Goal: Contribute content

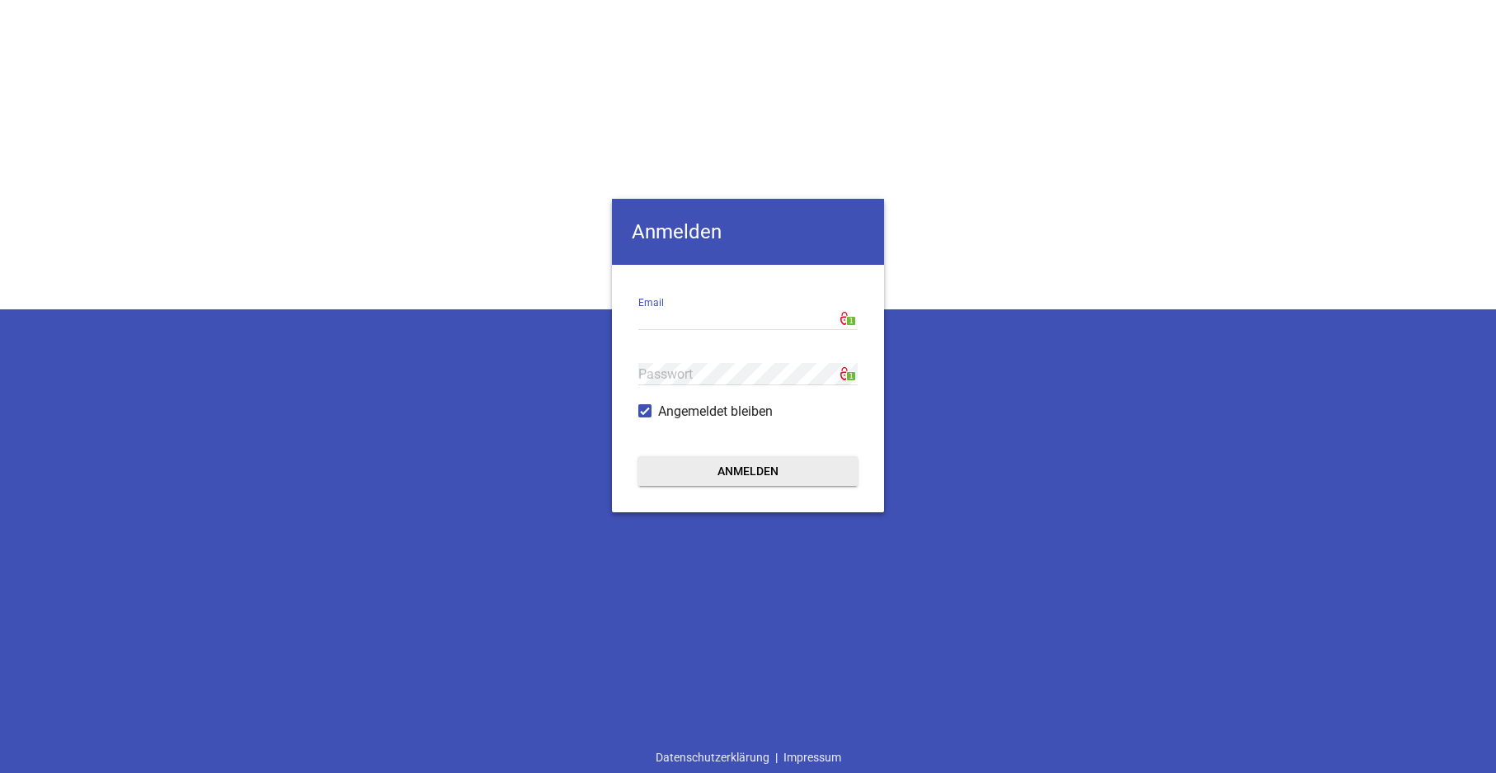
type input "[EMAIL_ADDRESS][DOMAIN_NAME]"
click at [735, 469] on button "Anmelden" at bounding box center [747, 471] width 219 height 30
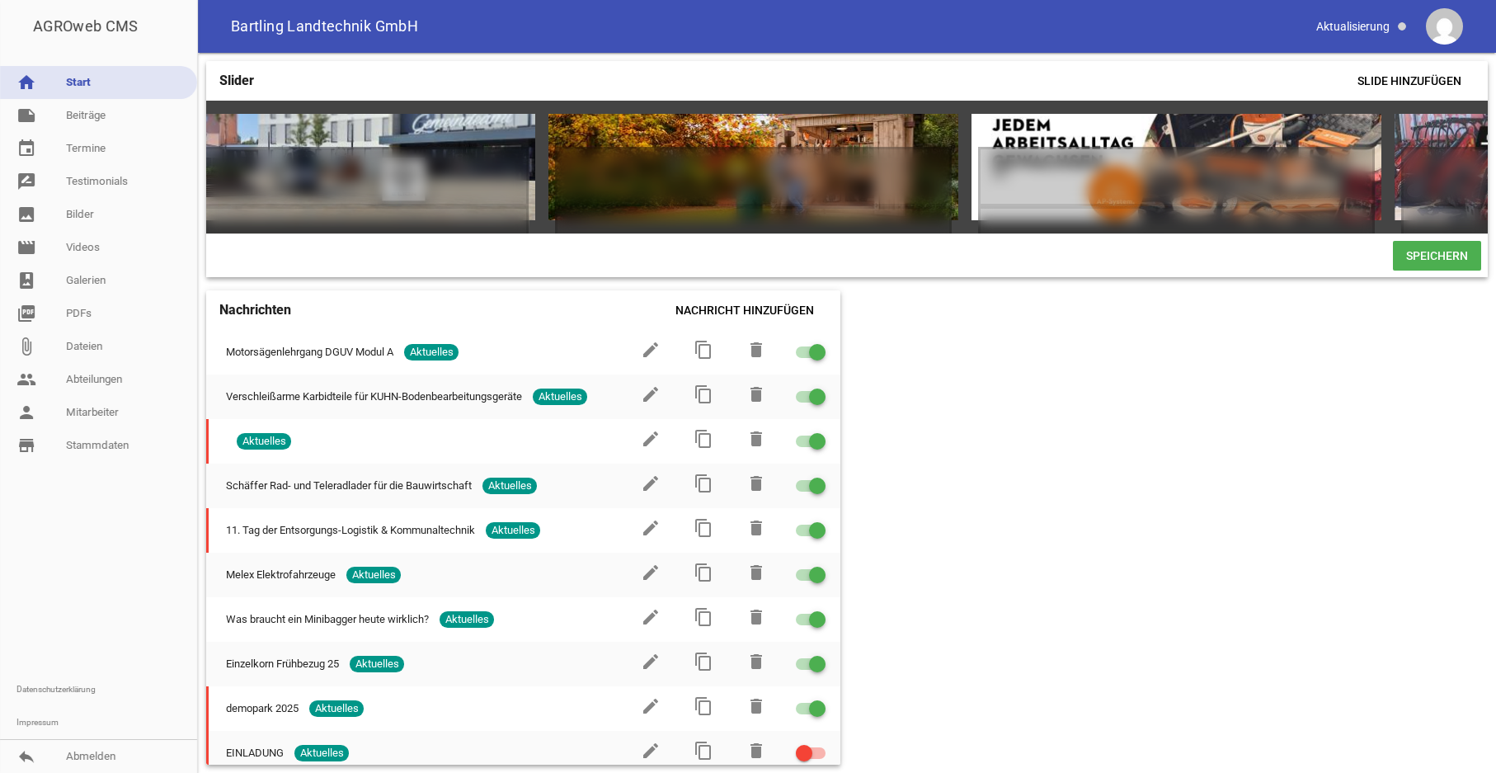
scroll to position [0, 4652]
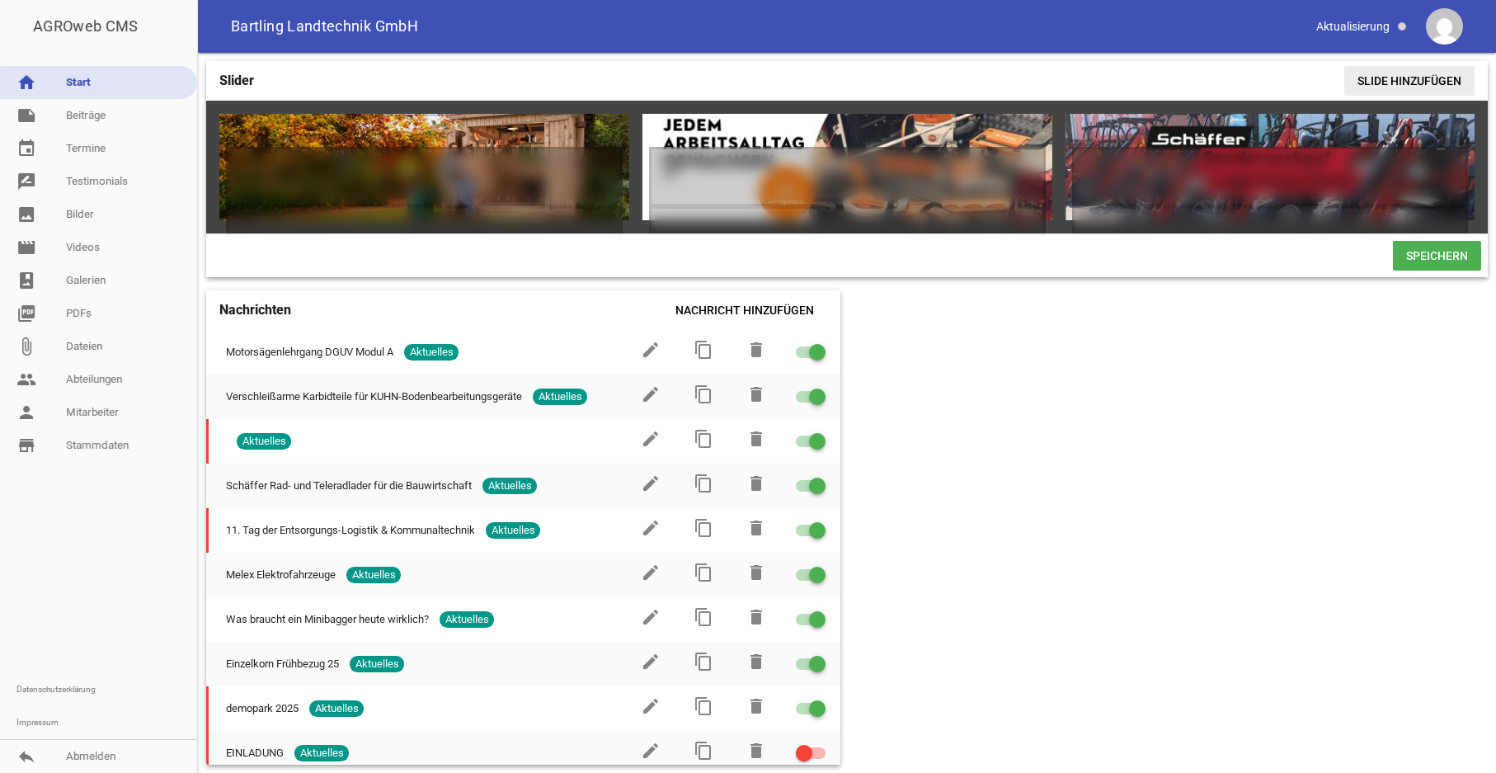
click at [1406, 76] on span "Slide hinzufügen" at bounding box center [1410, 81] width 130 height 30
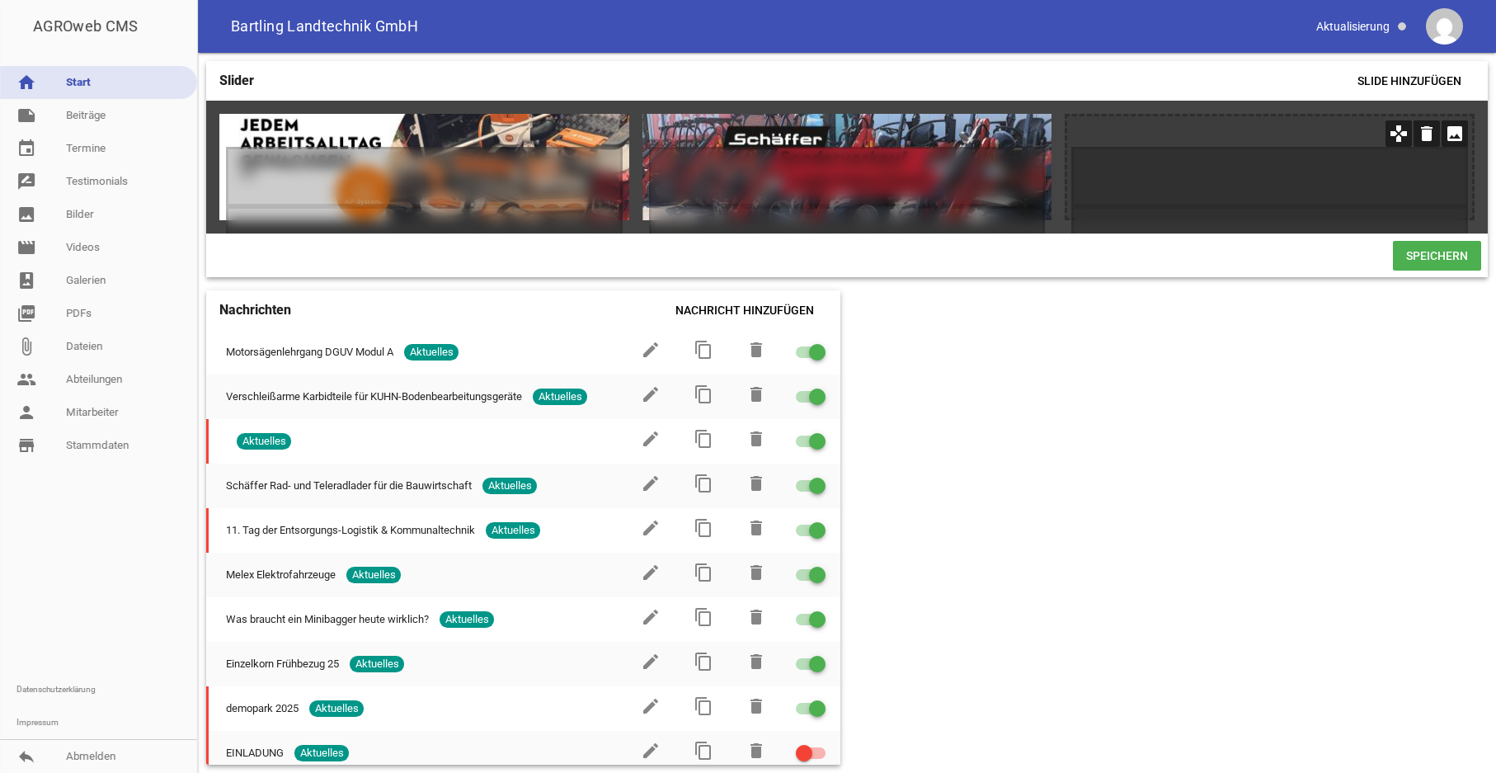
click at [1454, 135] on icon "image" at bounding box center [1455, 133] width 26 height 26
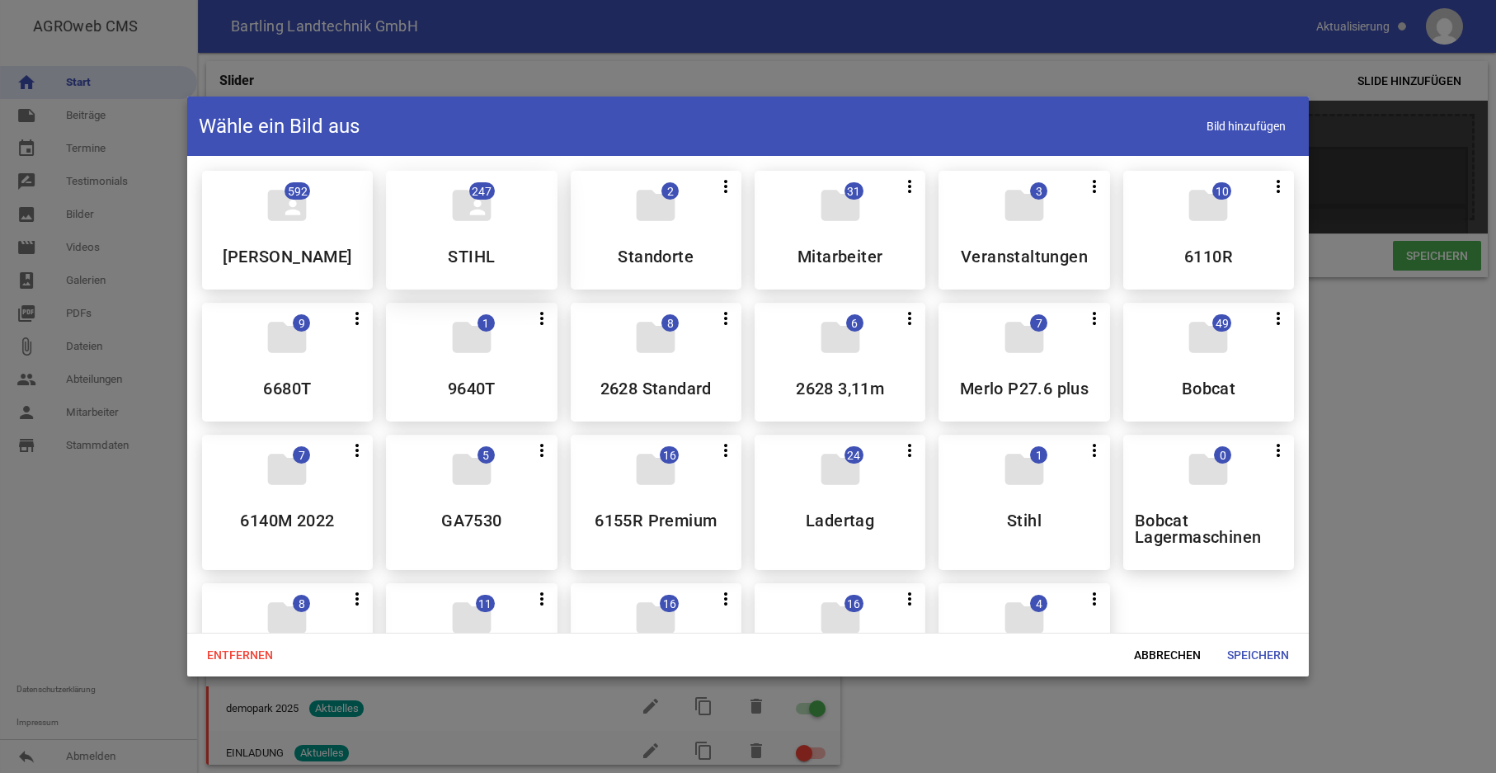
click at [448, 231] on div "folder_shared 247 STIHL" at bounding box center [471, 230] width 171 height 119
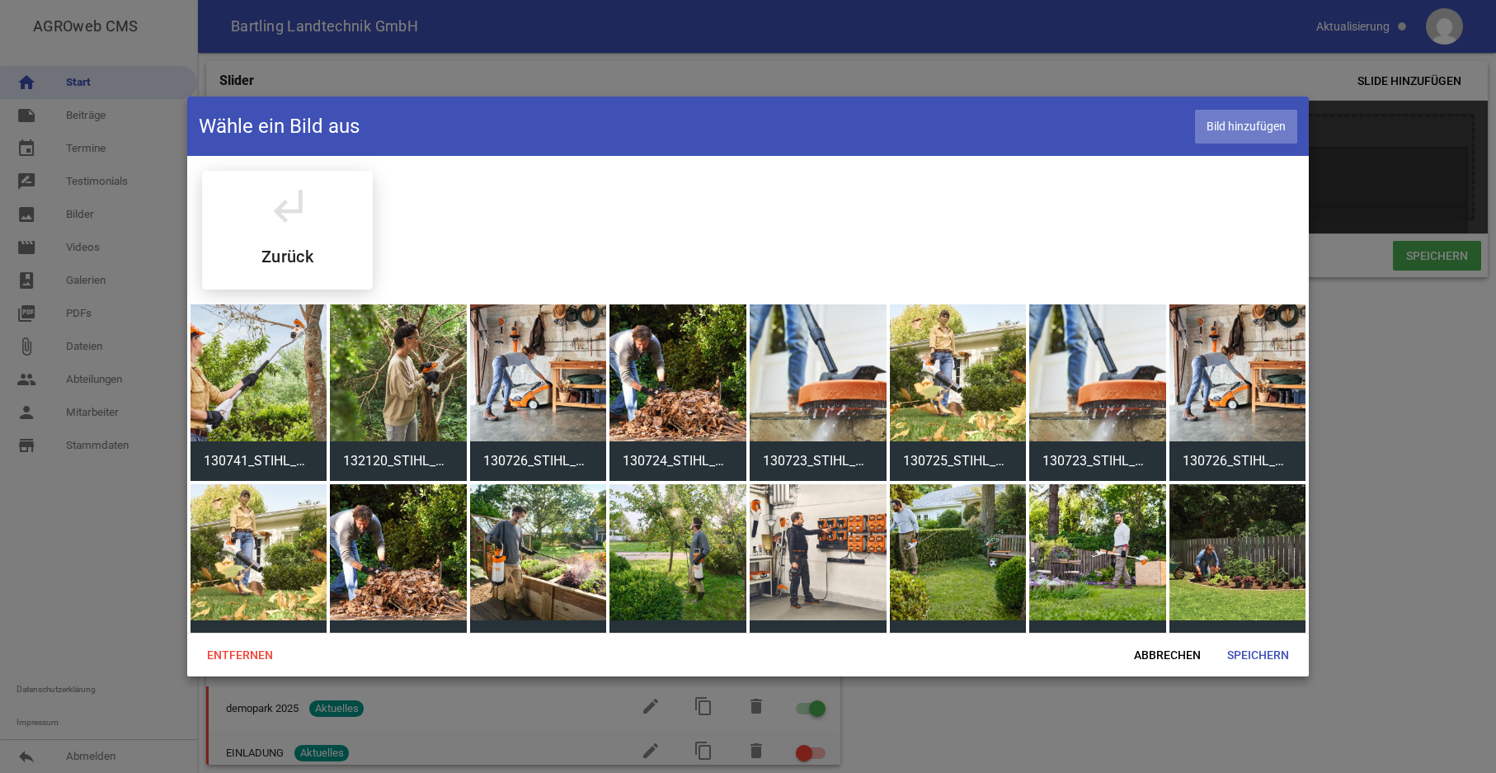
click at [1252, 122] on span "Bild hinzufügen" at bounding box center [1246, 127] width 102 height 34
click at [1226, 122] on span "Bild hinzufügen" at bounding box center [1246, 127] width 102 height 34
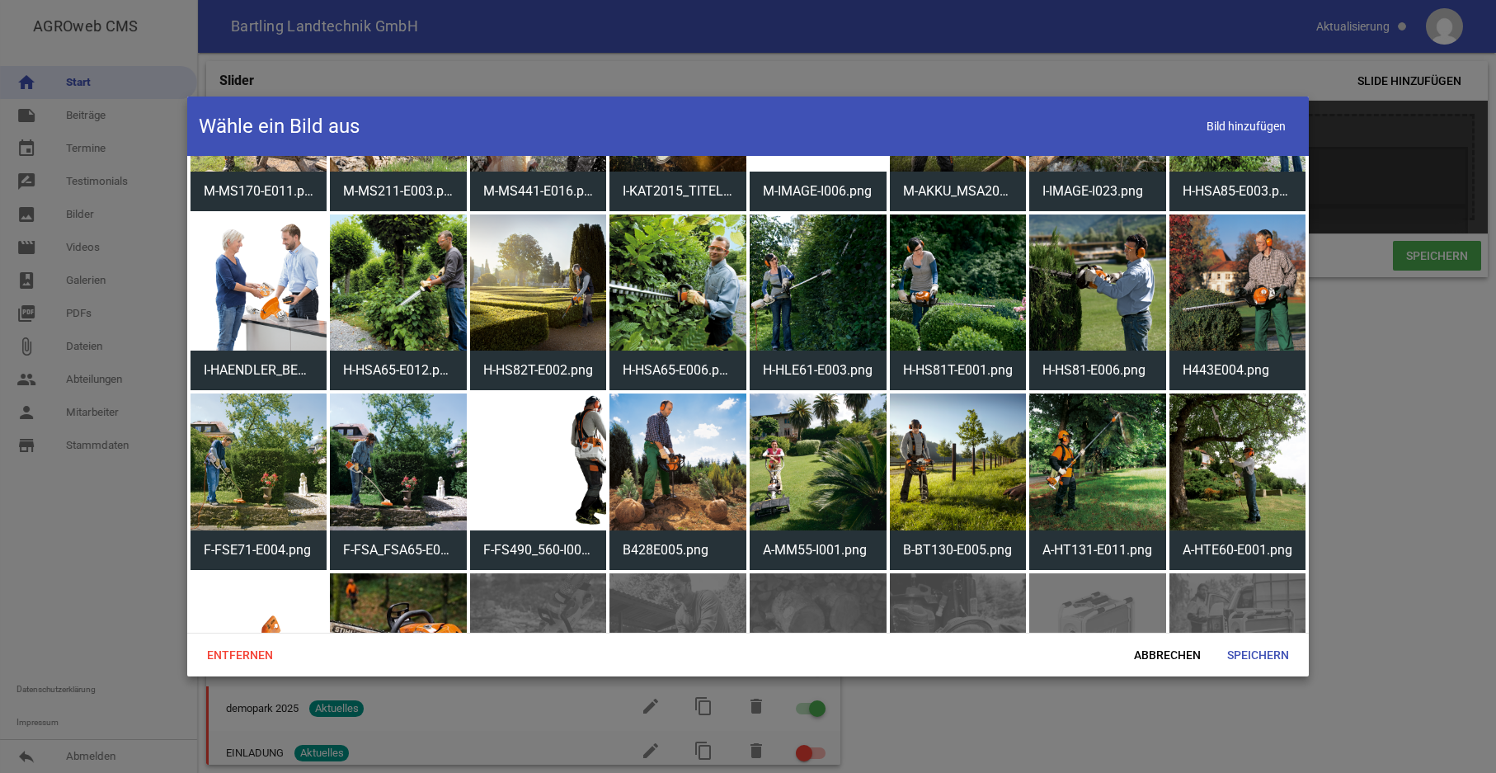
scroll to position [4207, 0]
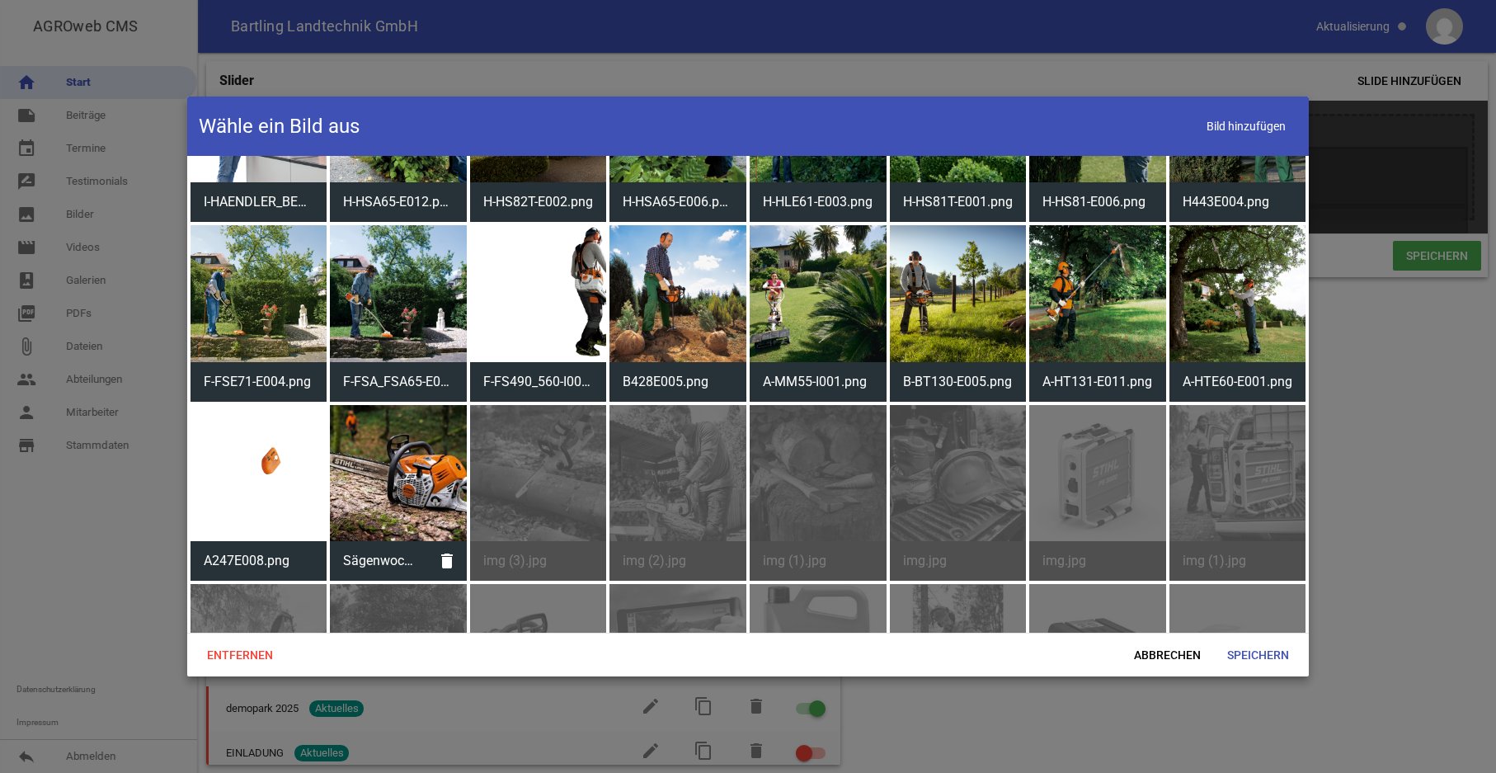
click at [440, 450] on div at bounding box center [398, 473] width 137 height 137
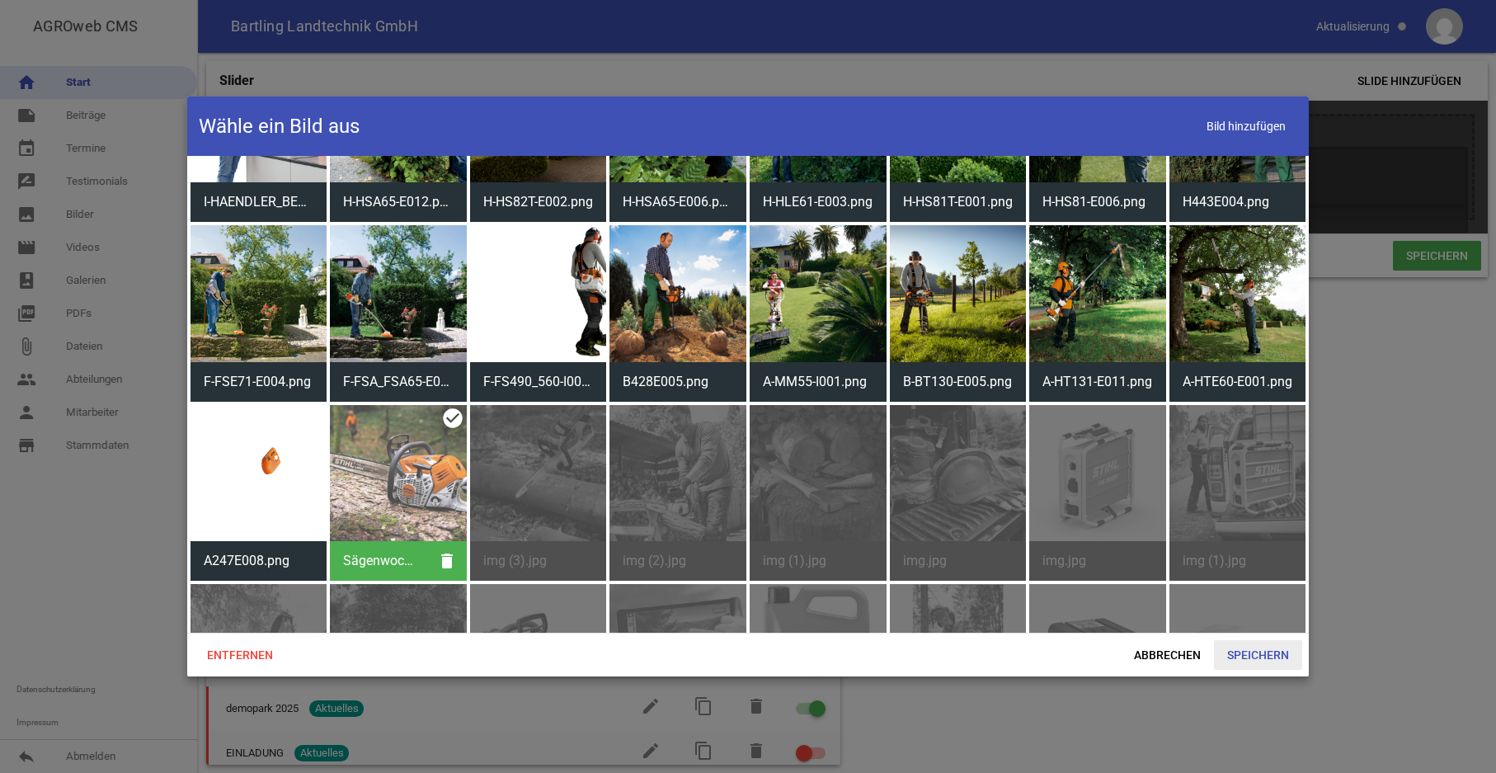
click at [1255, 654] on span "Speichern" at bounding box center [1258, 655] width 88 height 30
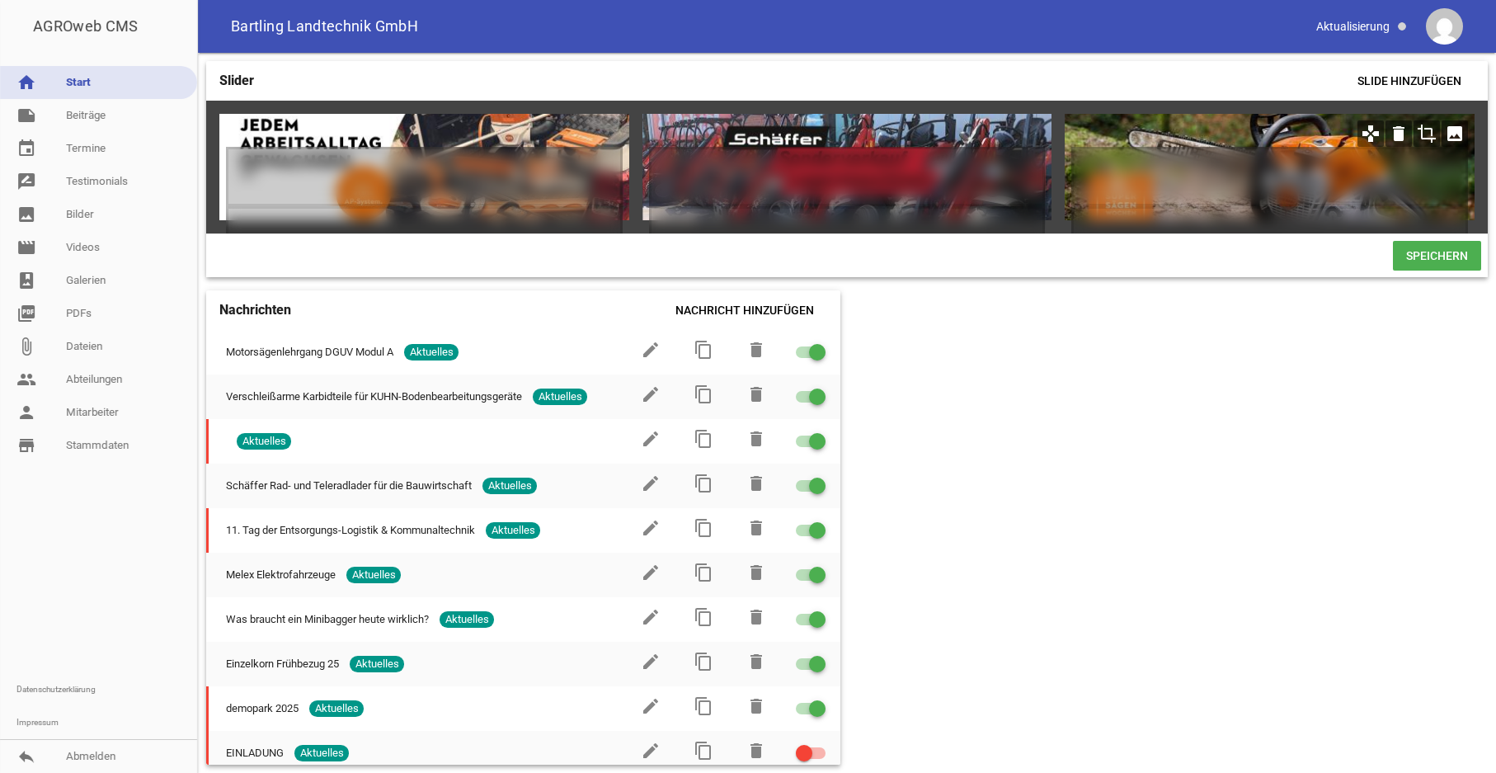
click at [1424, 133] on icon "crop" at bounding box center [1427, 133] width 26 height 26
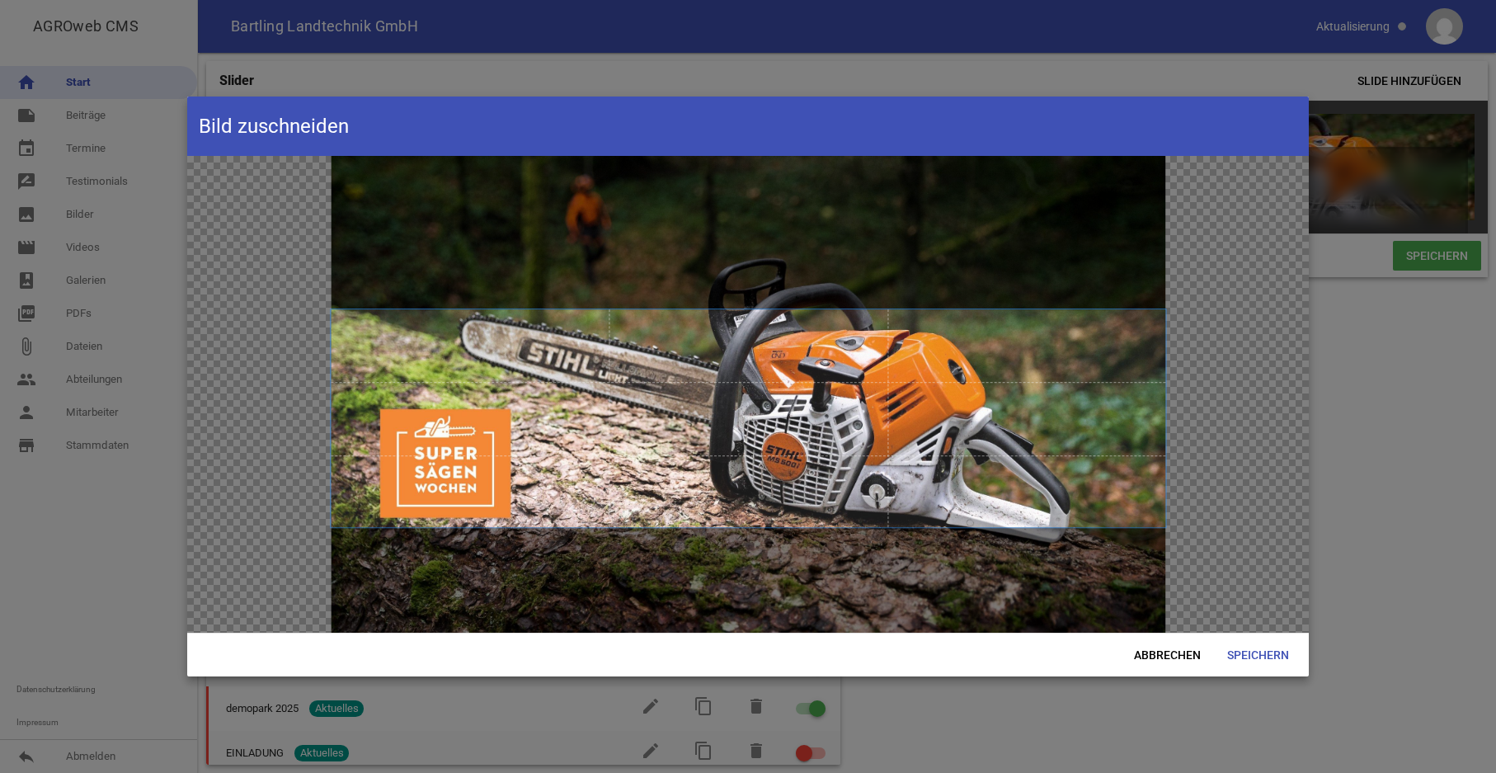
click at [750, 455] on span at bounding box center [748, 418] width 835 height 218
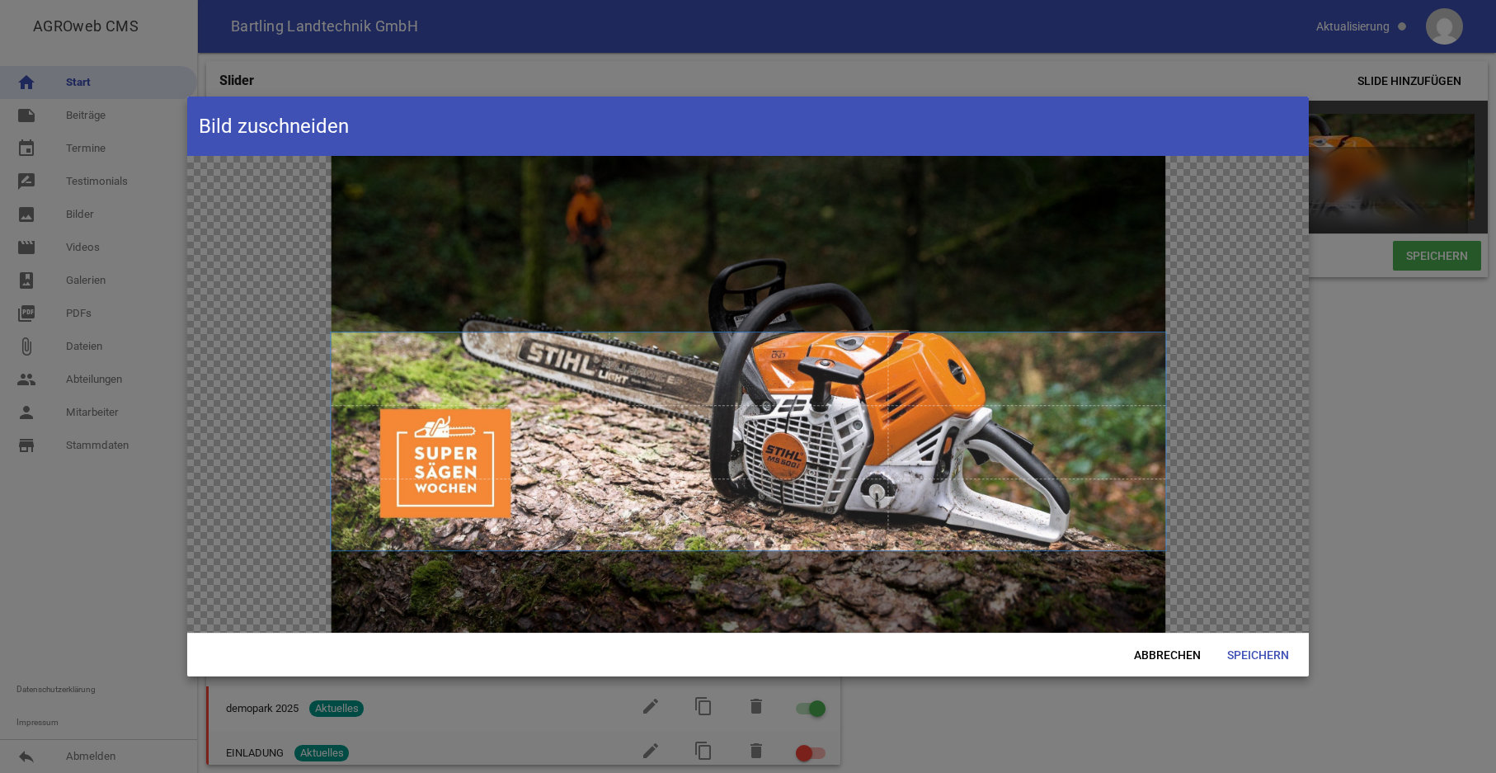
click at [752, 490] on span at bounding box center [748, 441] width 835 height 218
click at [1240, 650] on span "Speichern" at bounding box center [1258, 655] width 88 height 30
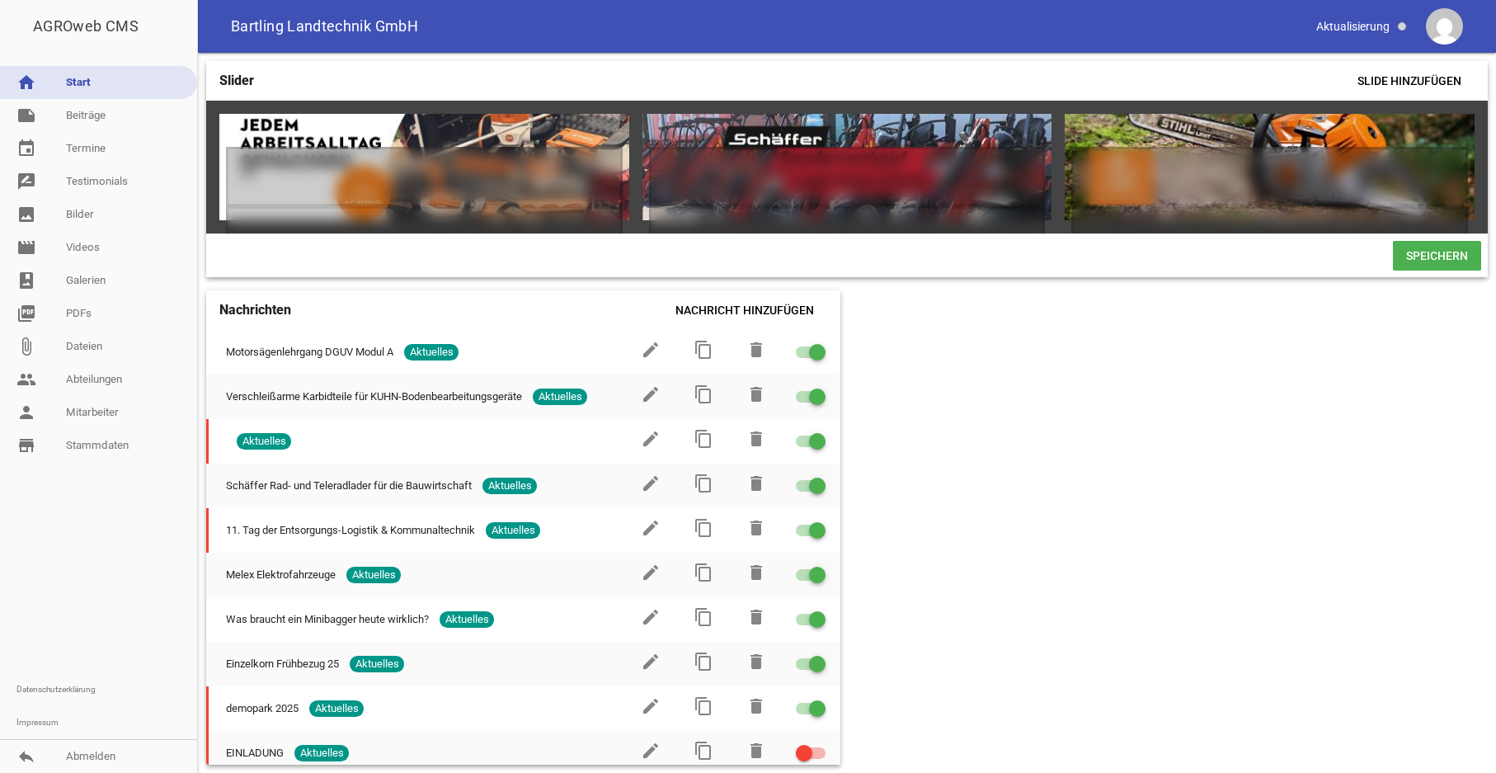
click at [1428, 263] on span "Speichern" at bounding box center [1437, 256] width 88 height 30
click at [1425, 133] on icon "crop" at bounding box center [1427, 133] width 26 height 26
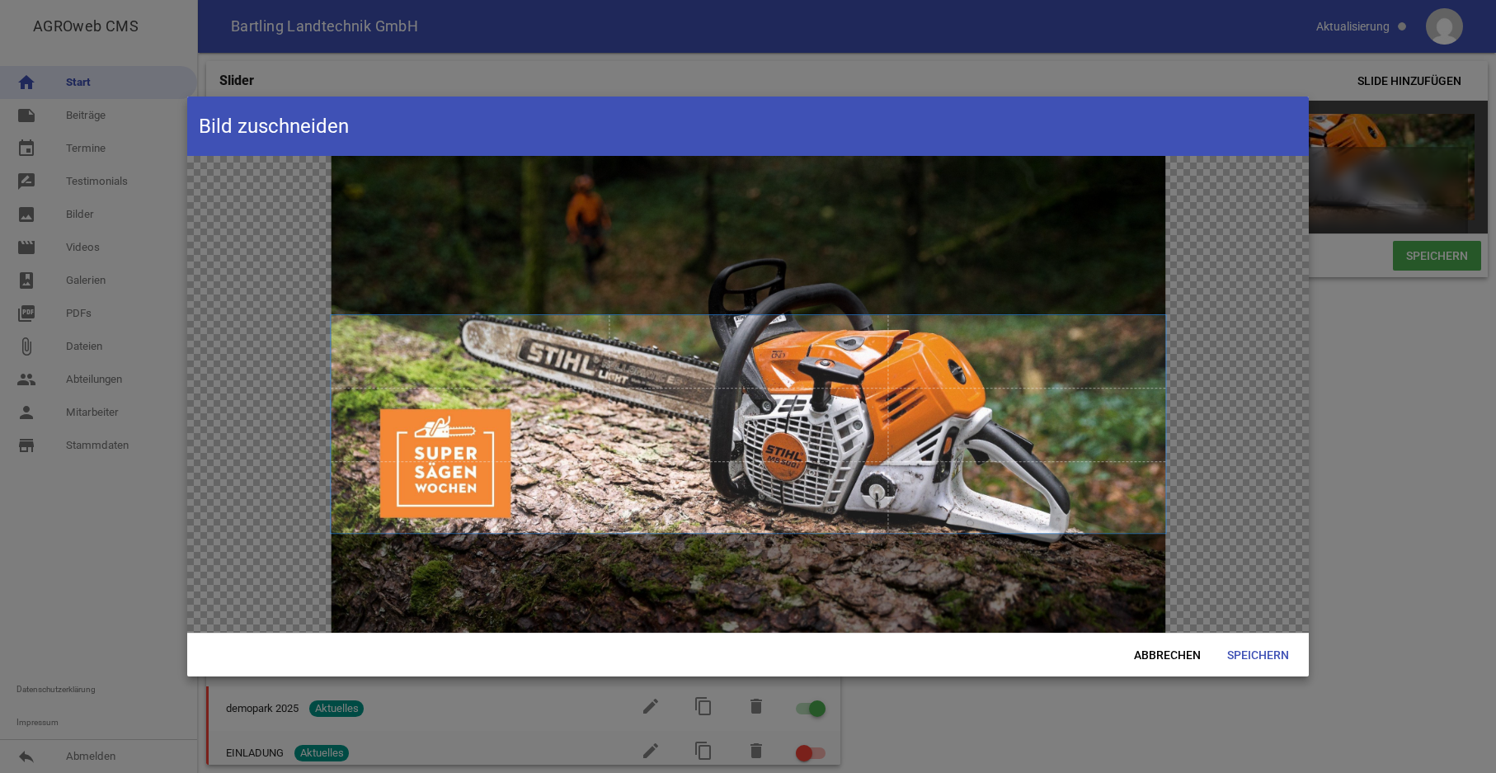
click at [876, 446] on span at bounding box center [748, 424] width 835 height 218
click at [1246, 651] on span "Speichern" at bounding box center [1258, 655] width 88 height 30
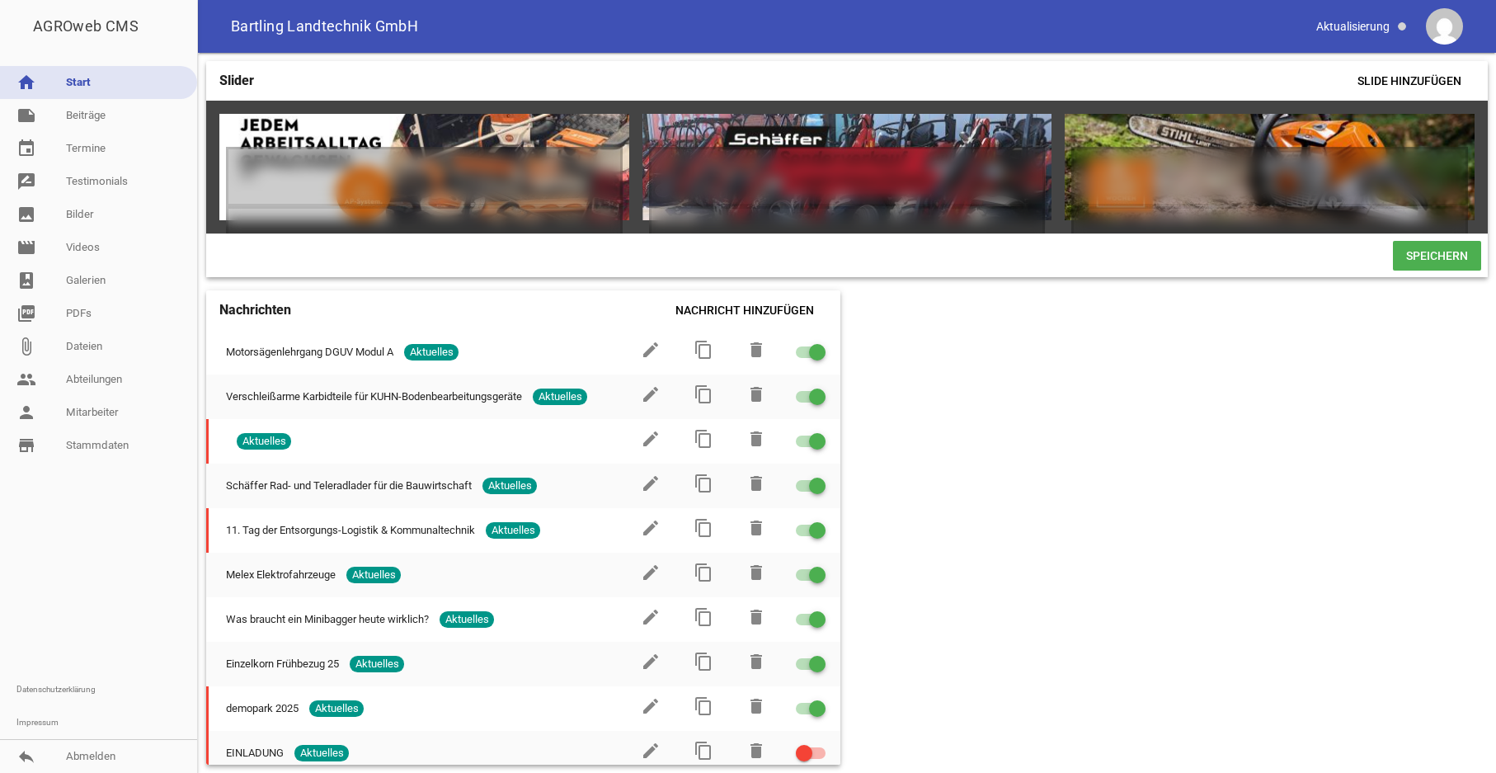
click at [1431, 266] on span "Speichern" at bounding box center [1437, 256] width 88 height 30
click at [1396, 87] on span "Slide hinzufügen" at bounding box center [1410, 81] width 130 height 30
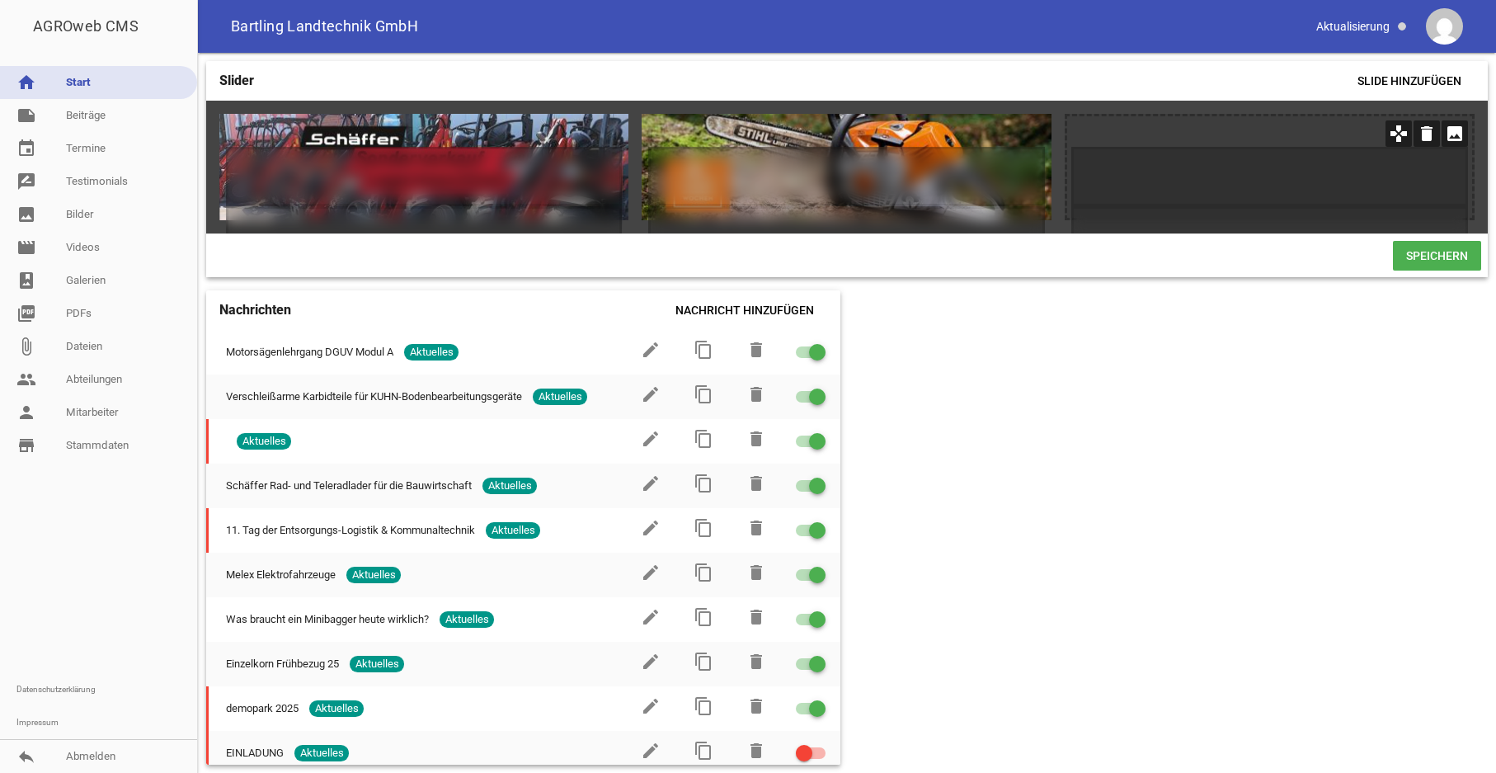
click at [1449, 137] on icon "image" at bounding box center [1455, 133] width 26 height 26
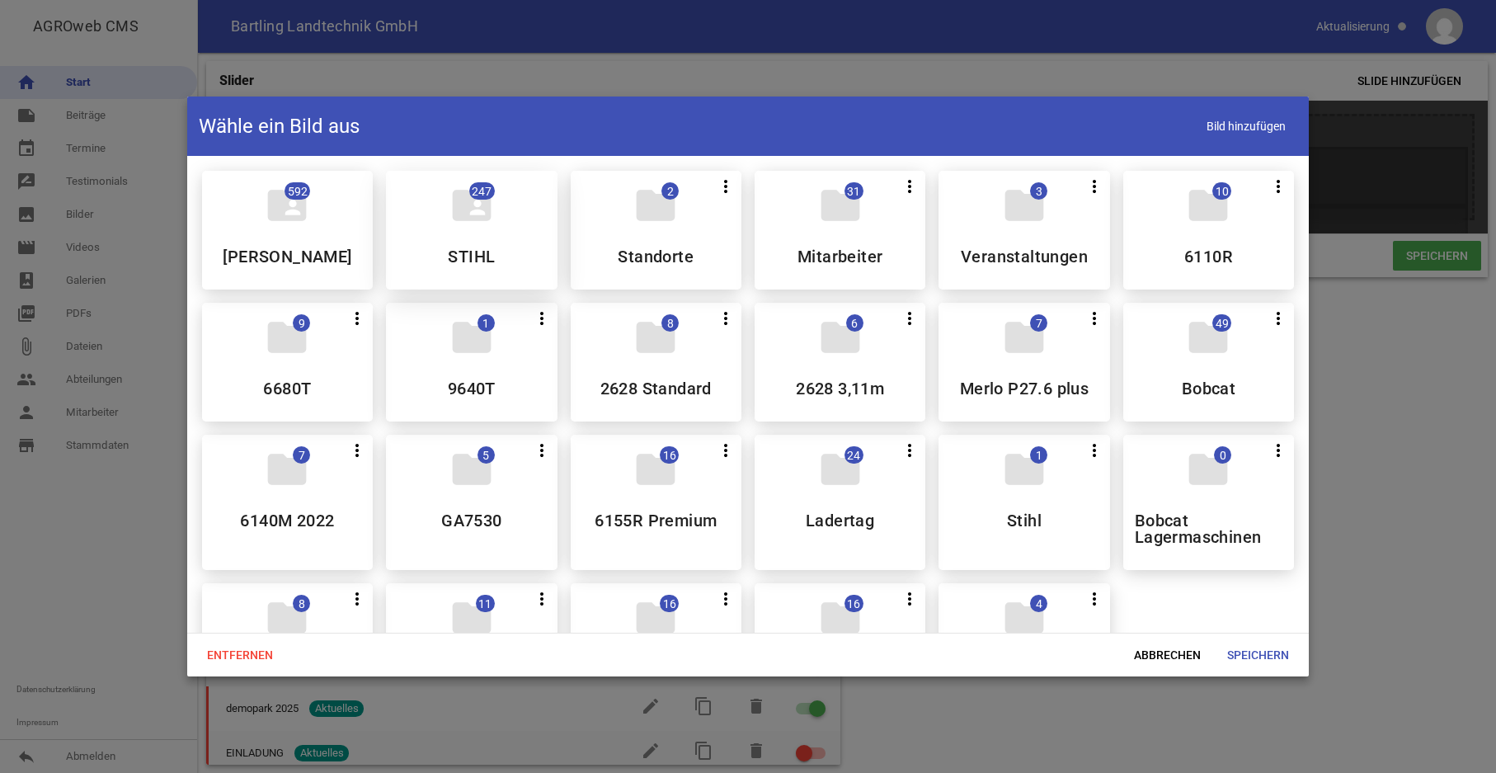
click at [509, 238] on div "folder_shared 247 STIHL" at bounding box center [471, 230] width 171 height 119
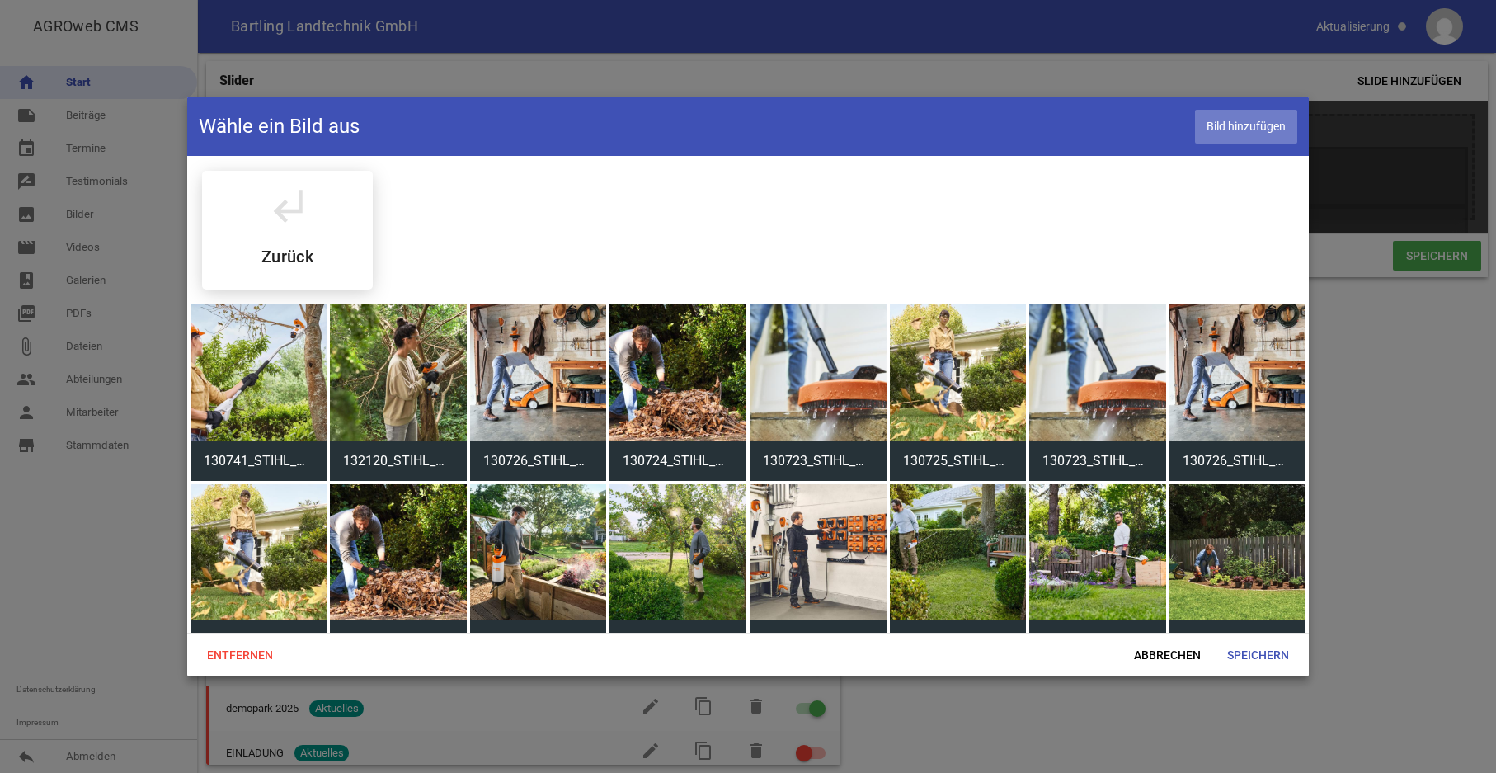
click at [1237, 124] on span "Bild hinzufügen" at bounding box center [1246, 127] width 102 height 34
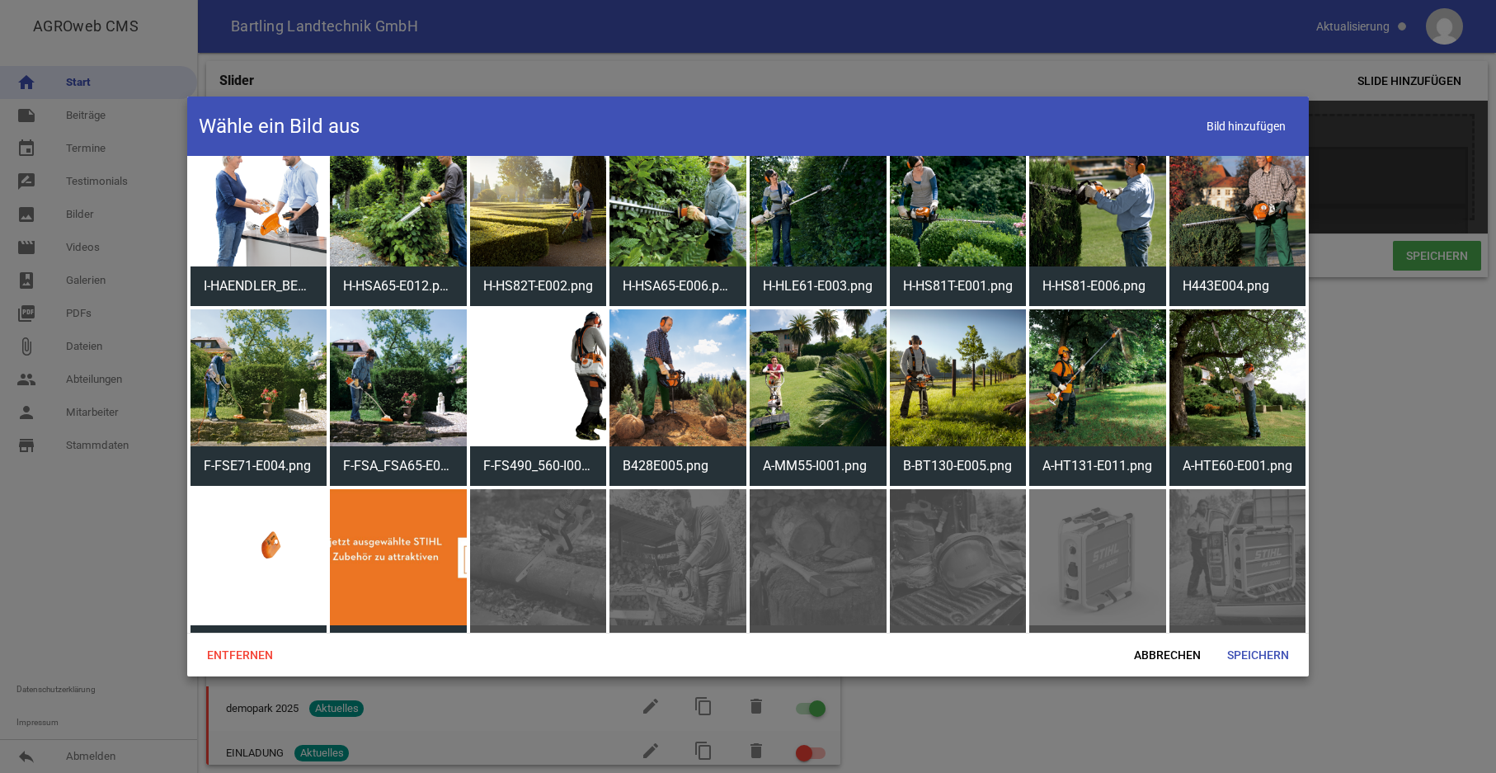
scroll to position [4375, 0]
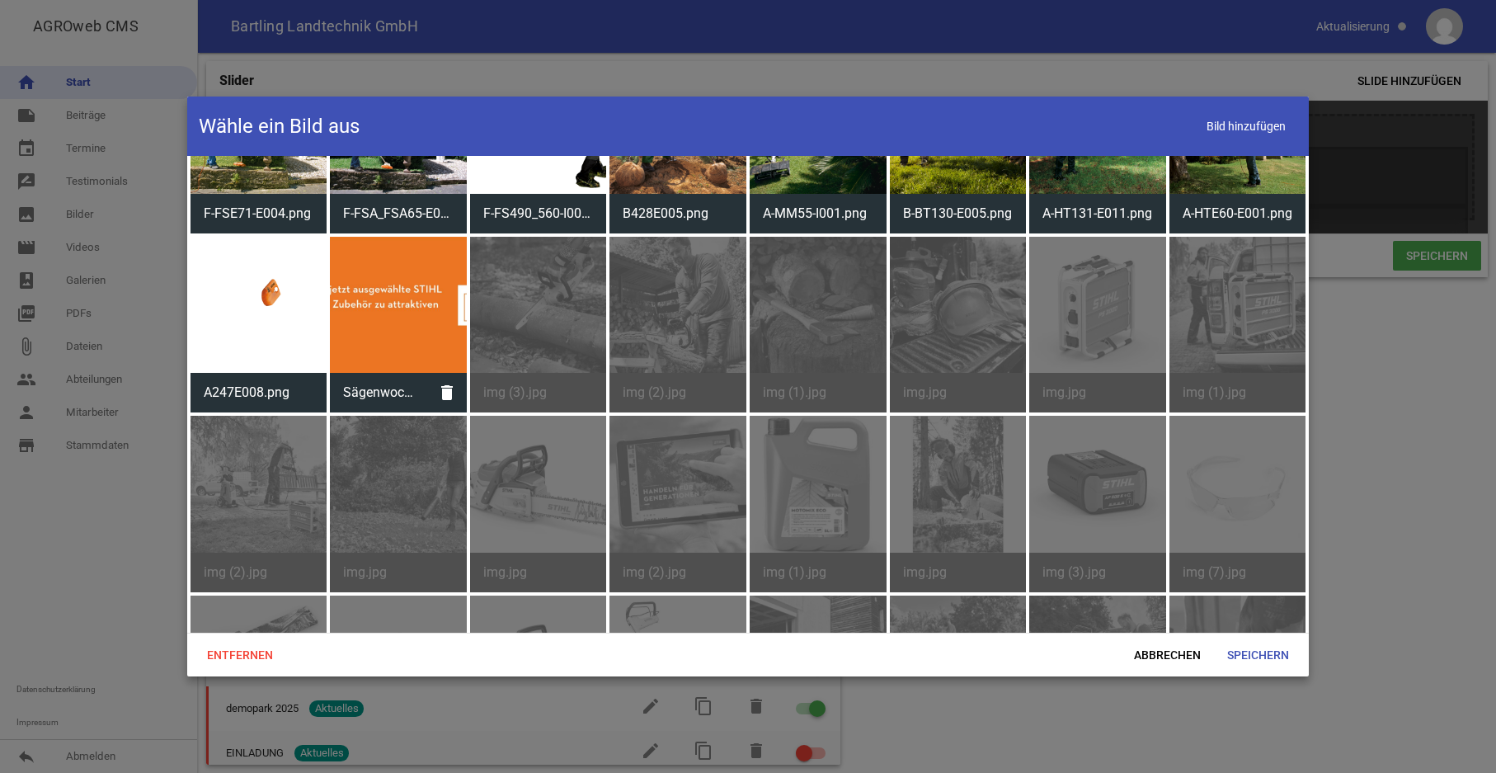
click at [404, 269] on div at bounding box center [398, 305] width 137 height 137
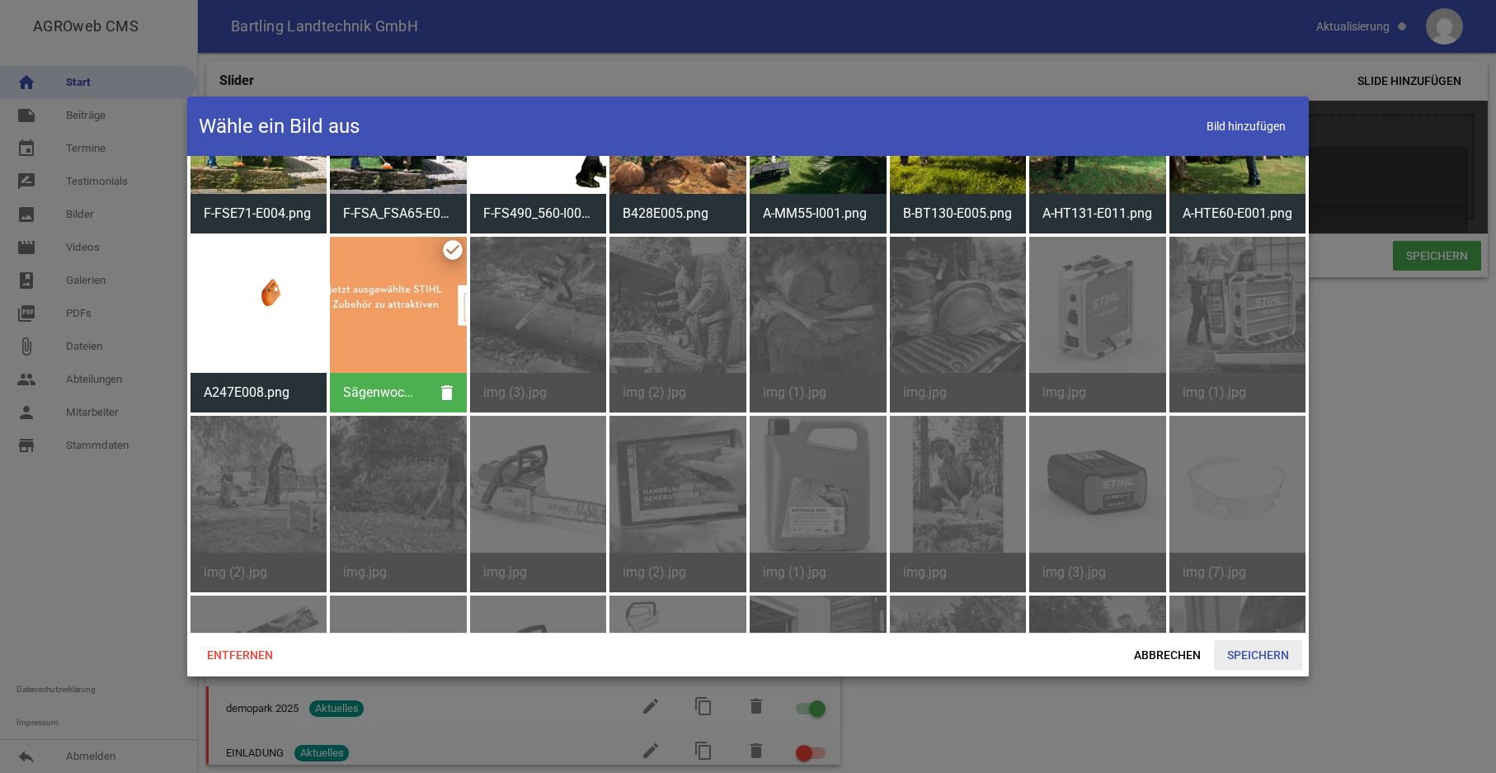
click at [1263, 657] on span "Speichern" at bounding box center [1258, 655] width 88 height 30
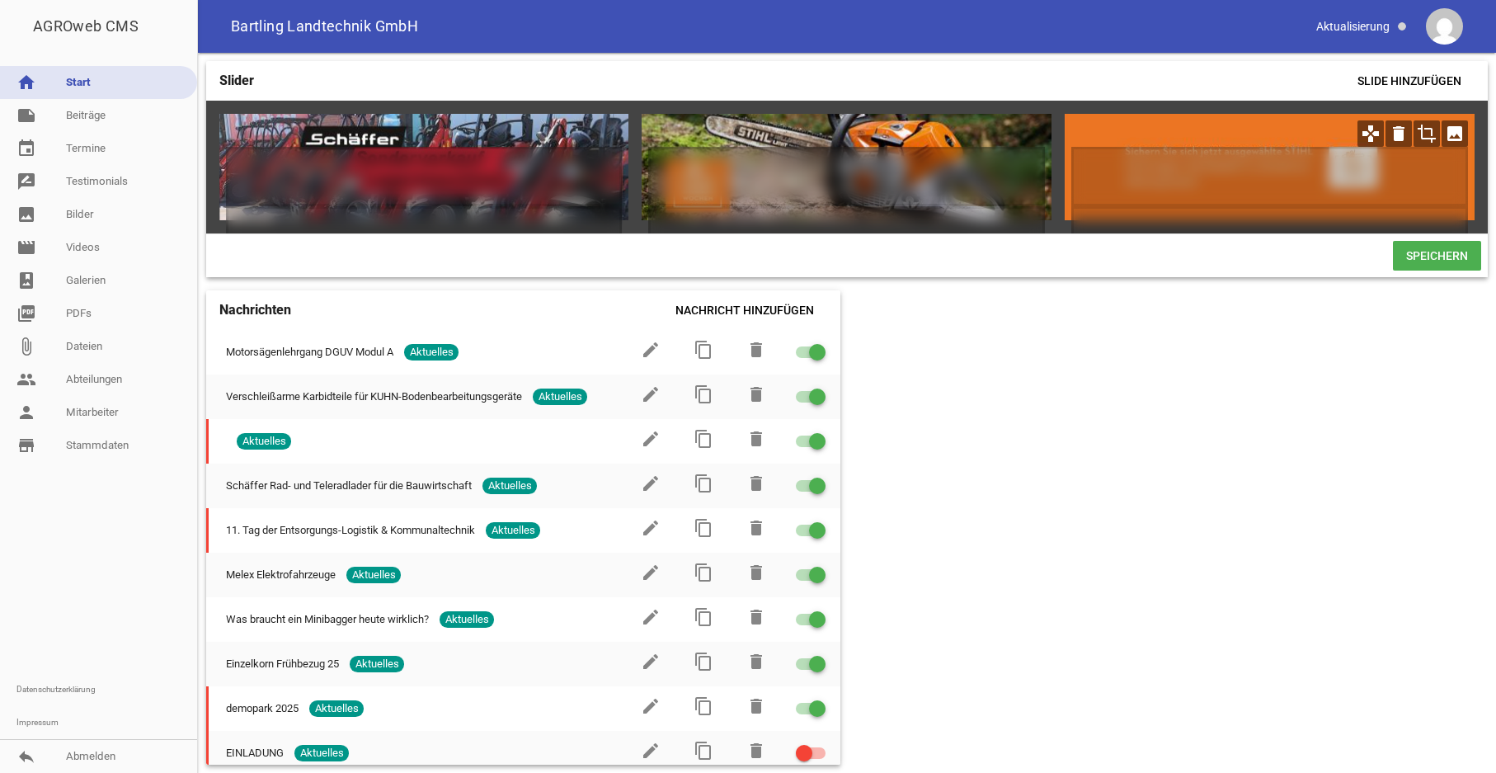
click at [1429, 132] on icon "crop" at bounding box center [1427, 133] width 26 height 26
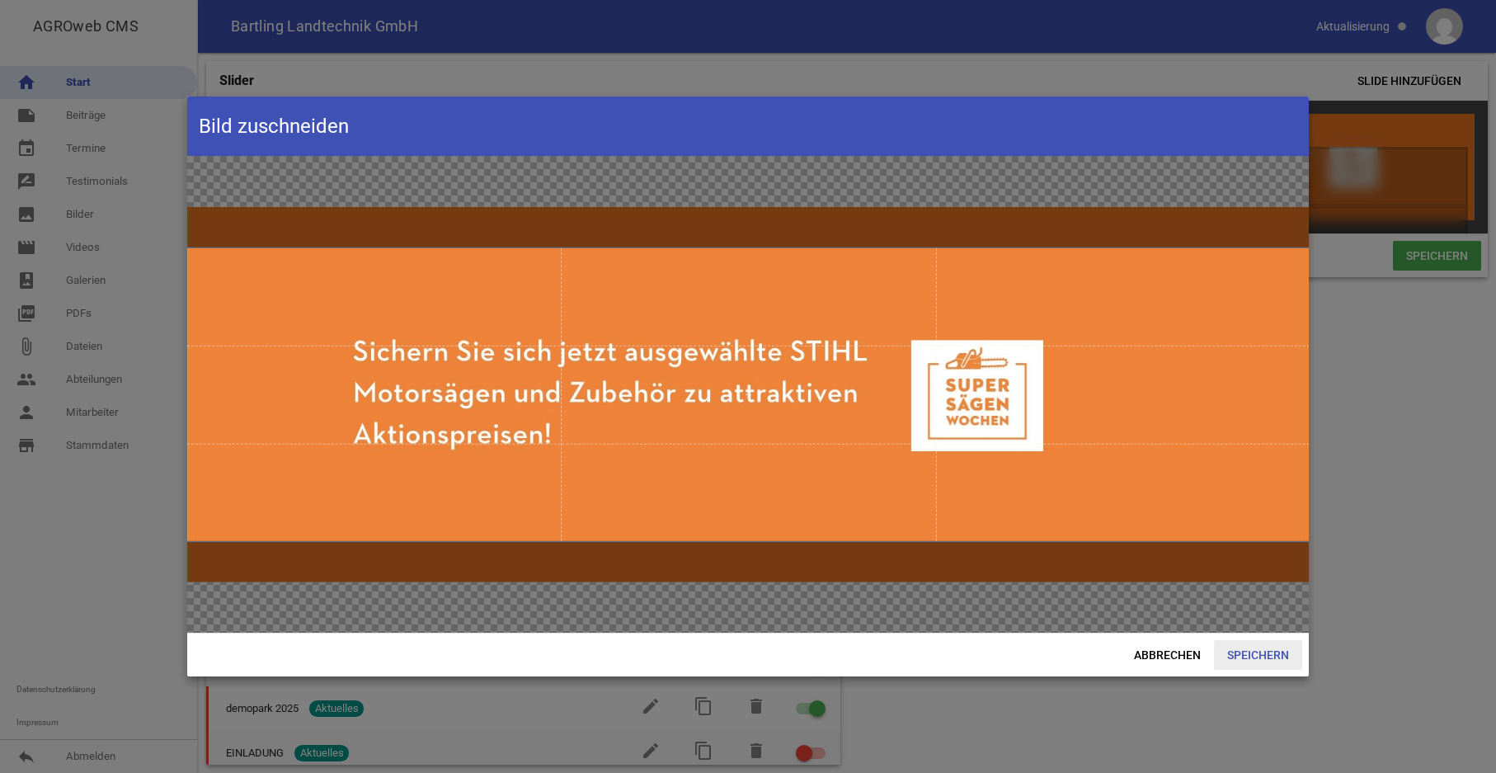
click at [1255, 652] on span "Speichern" at bounding box center [1258, 655] width 88 height 30
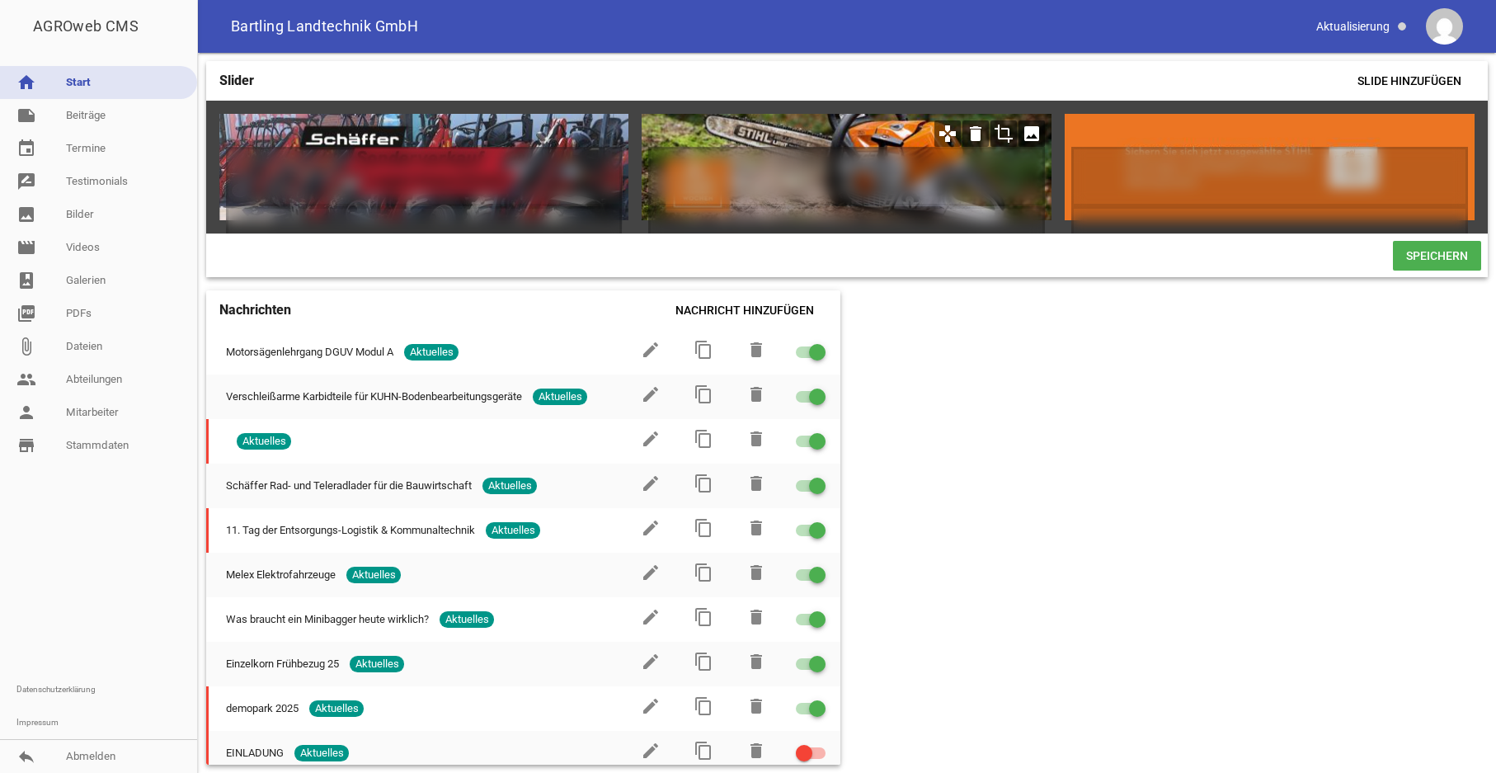
click at [948, 134] on icon "games" at bounding box center [948, 133] width 26 height 26
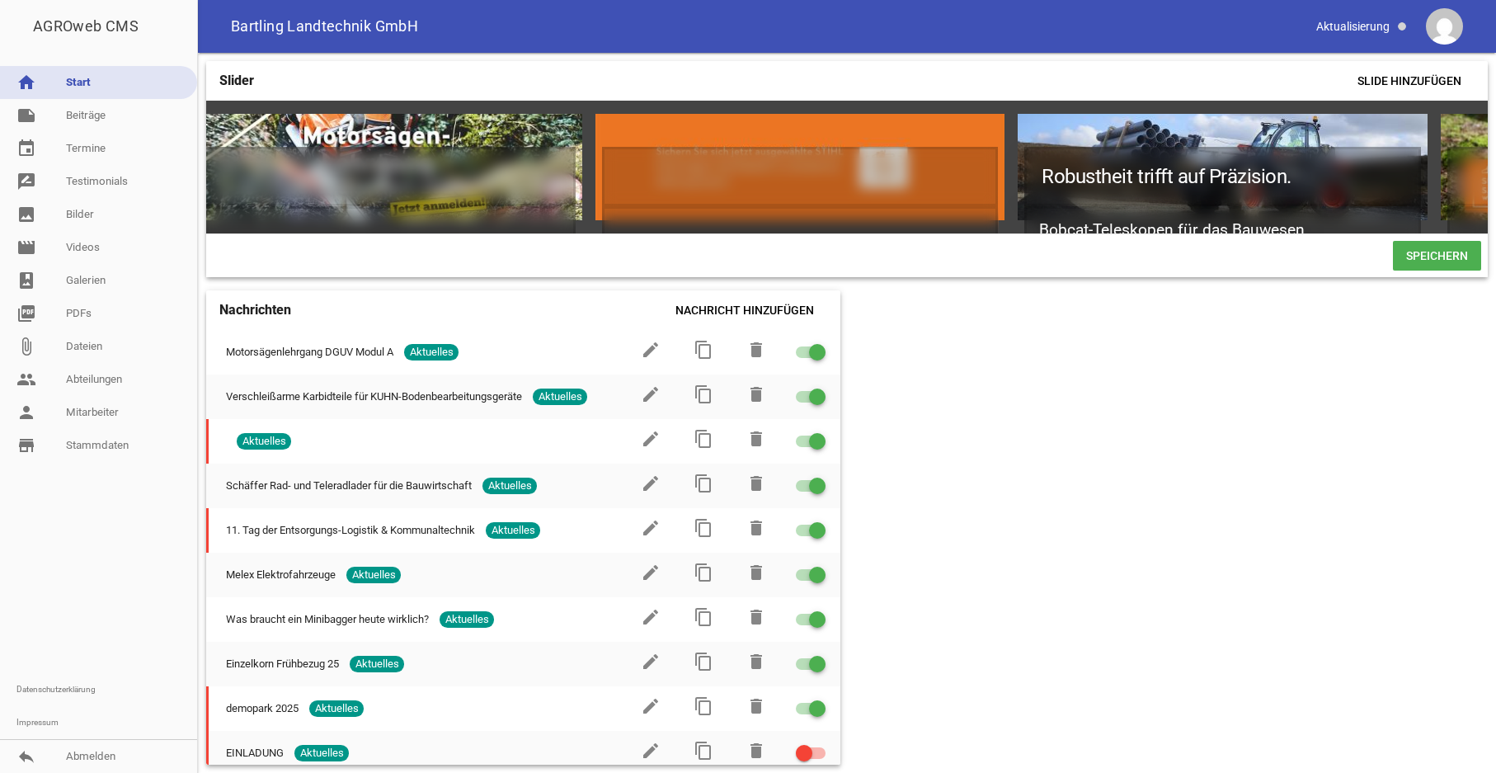
scroll to position [0, 0]
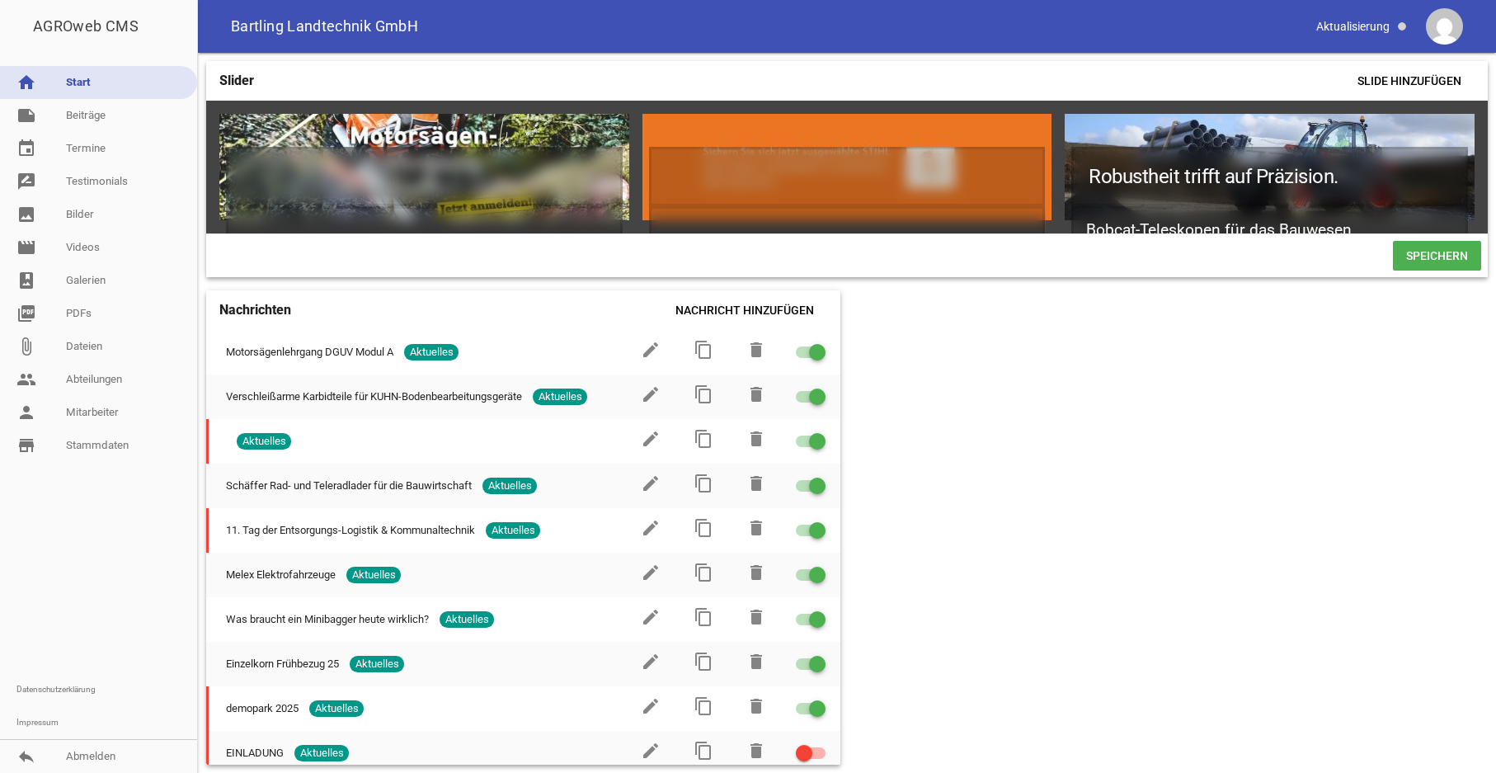
click at [1459, 270] on span "Speichern" at bounding box center [1437, 256] width 88 height 30
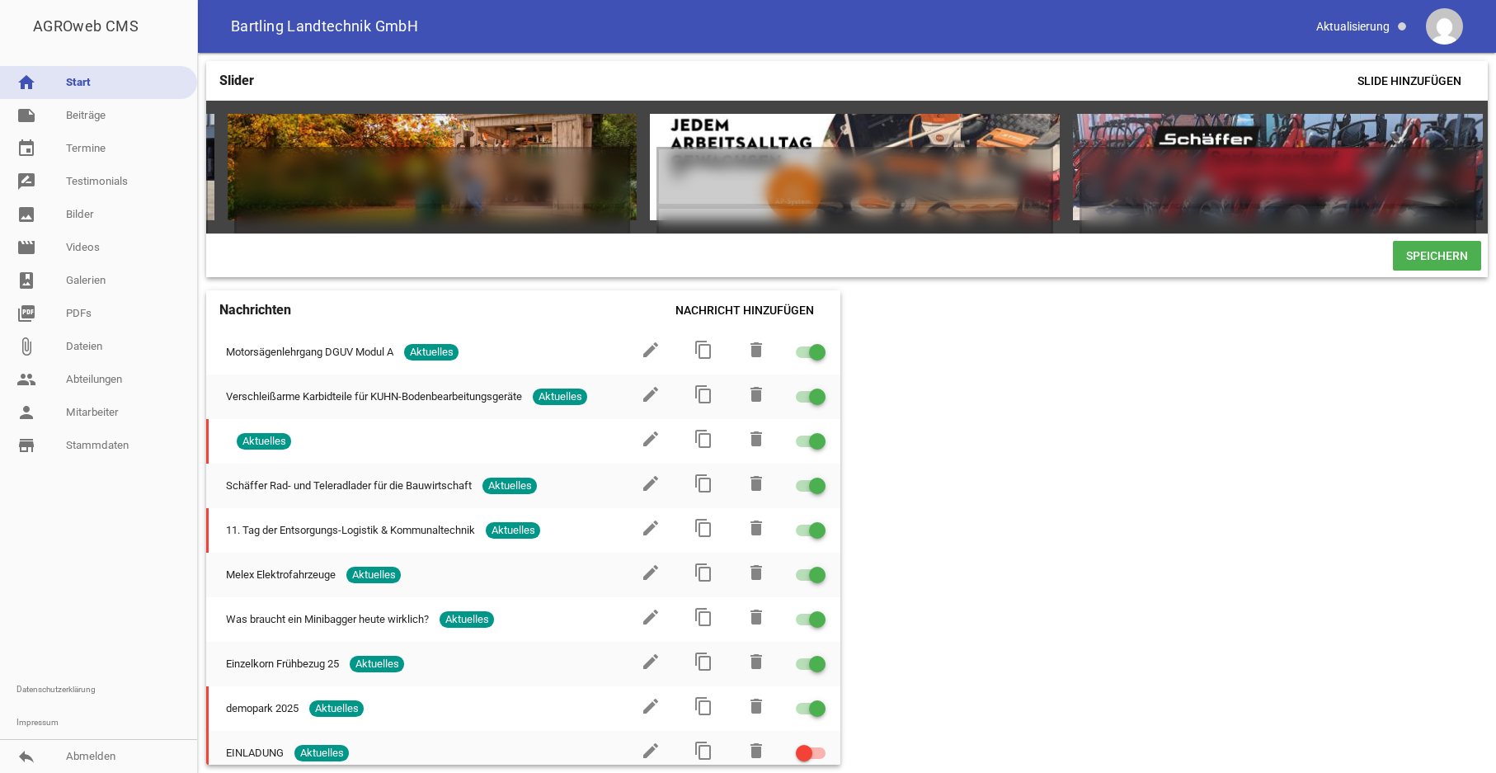
scroll to position [0, 5498]
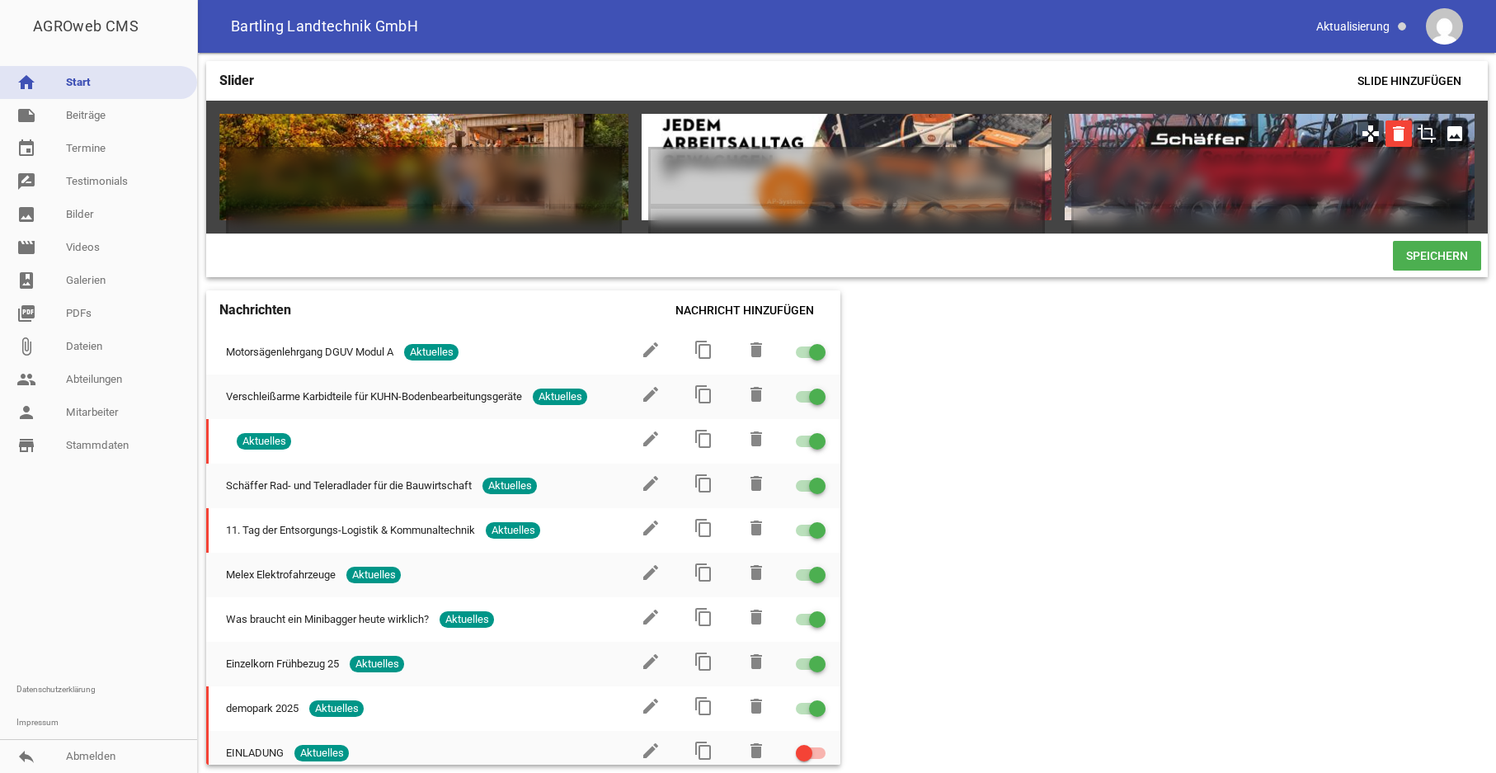
click at [1398, 130] on icon "delete" at bounding box center [1399, 133] width 26 height 26
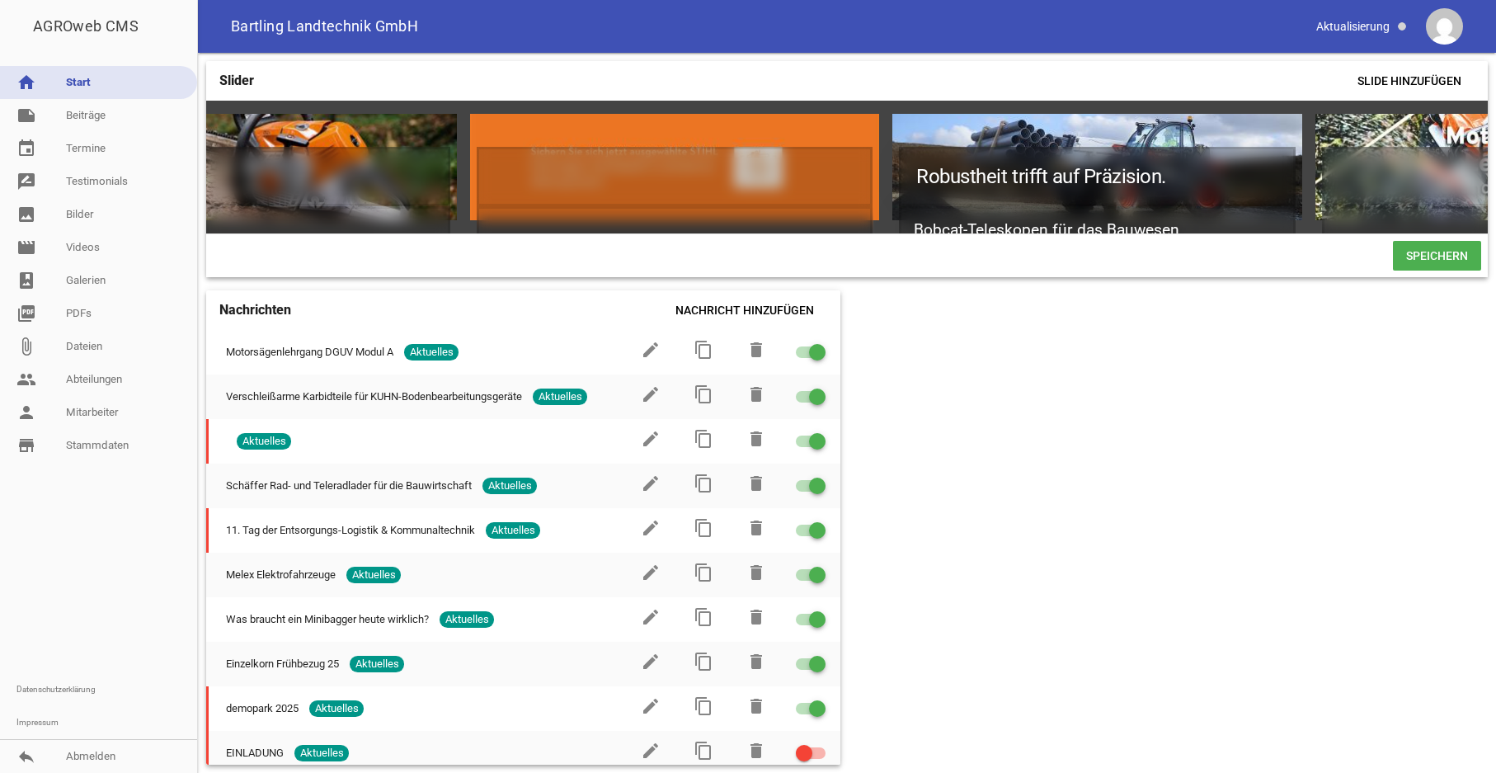
scroll to position [0, 0]
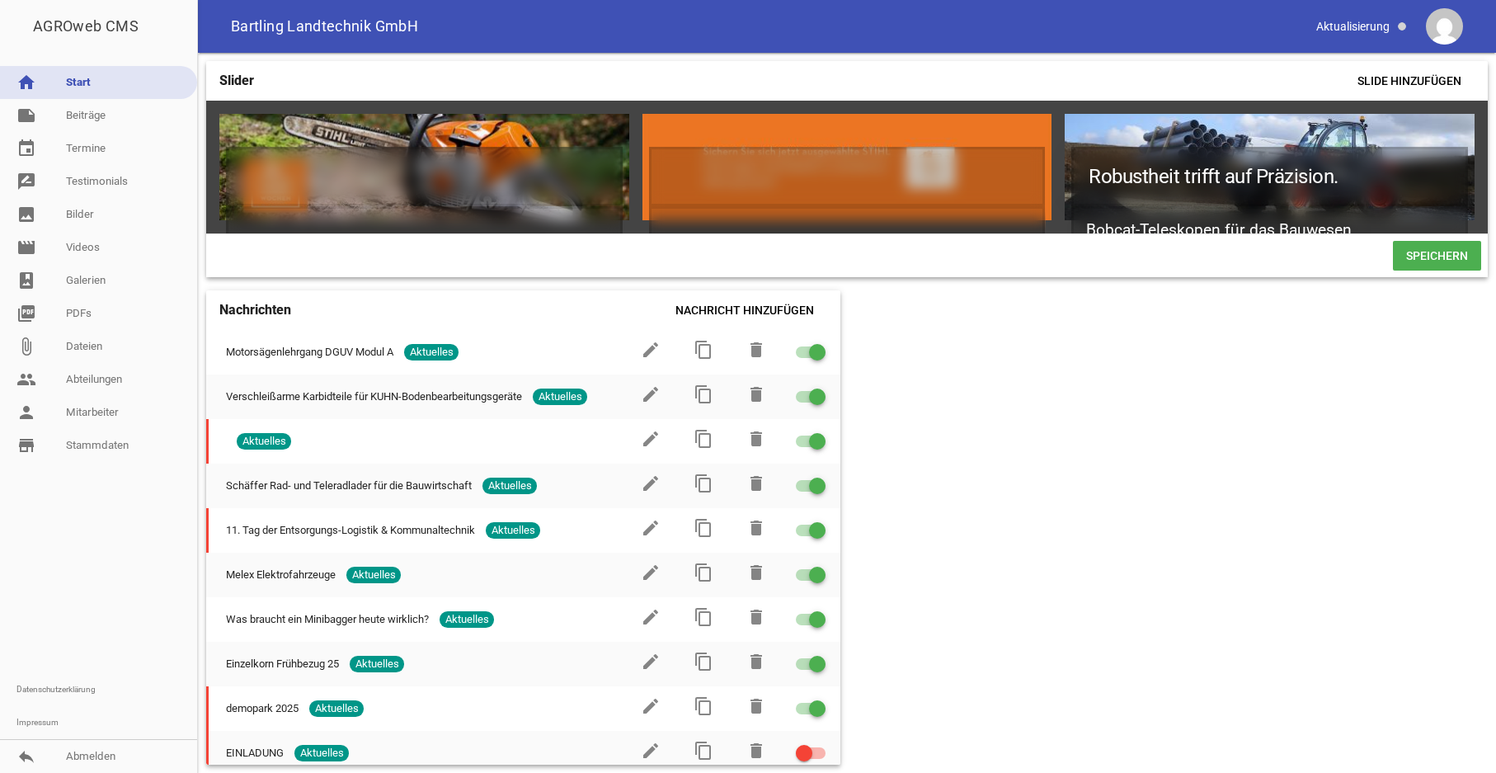
click at [1427, 269] on span "Speichern" at bounding box center [1437, 256] width 88 height 30
click at [1408, 267] on span "Speichern" at bounding box center [1437, 256] width 88 height 30
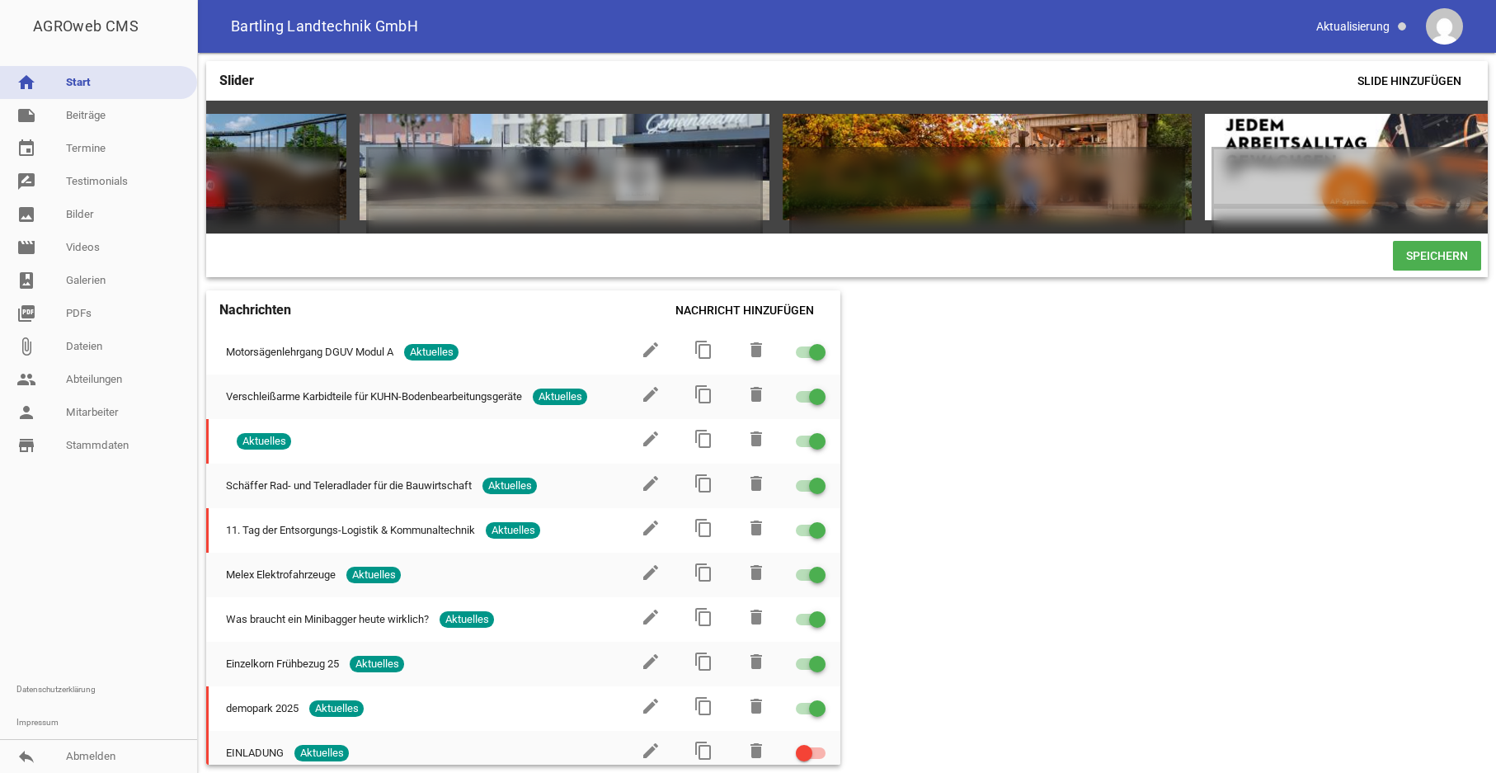
scroll to position [0, 5075]
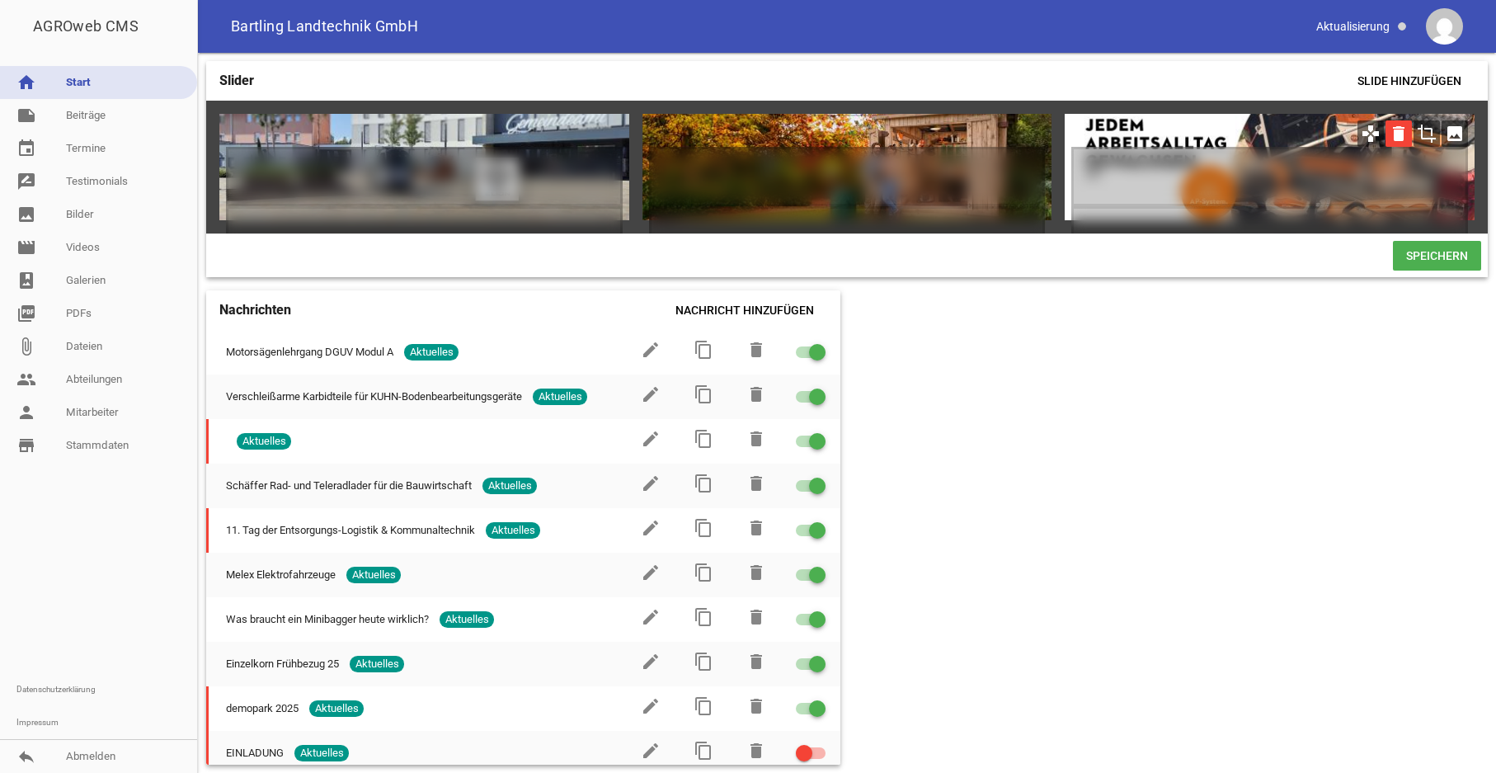
click at [1401, 134] on icon "delete" at bounding box center [1399, 133] width 26 height 26
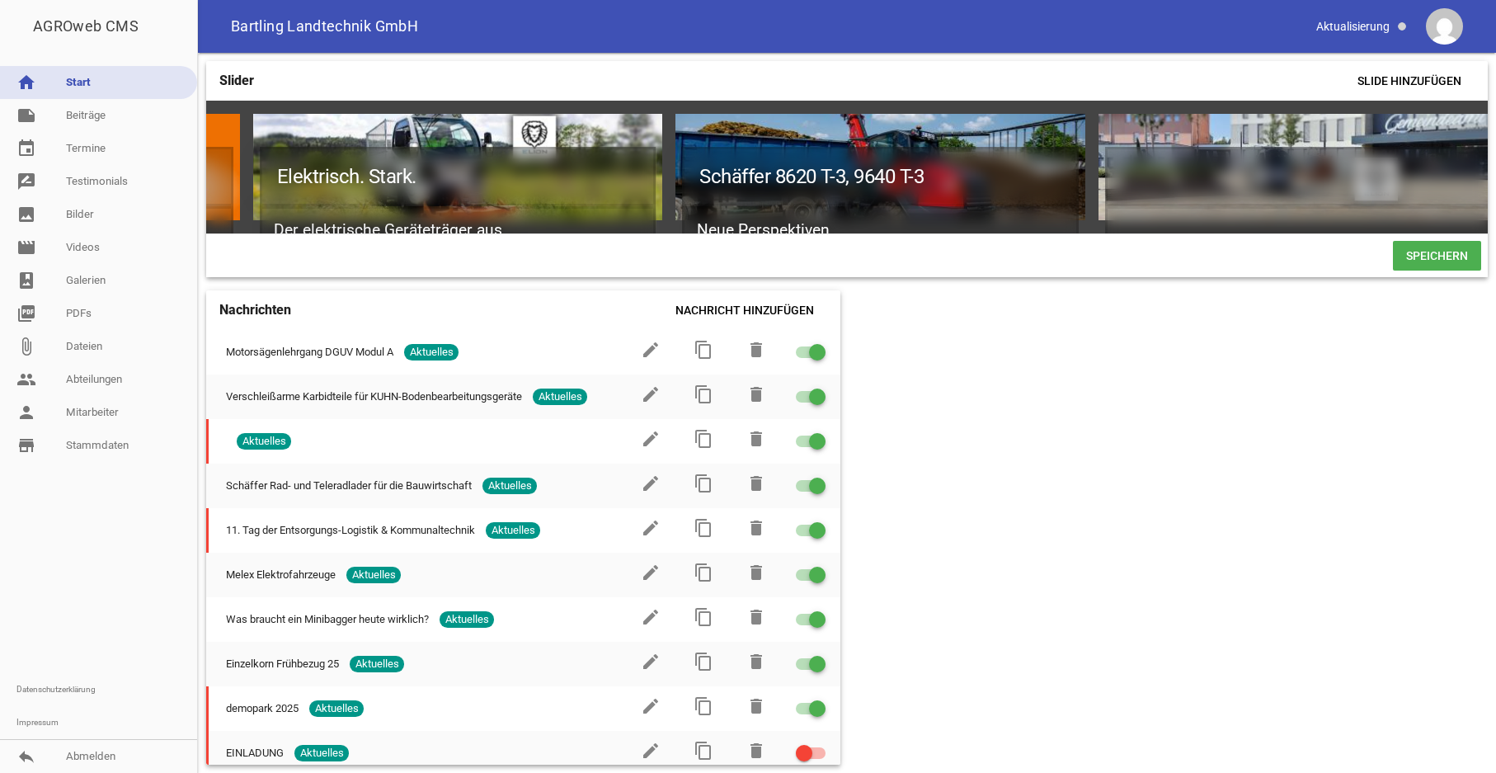
scroll to position [0, 4652]
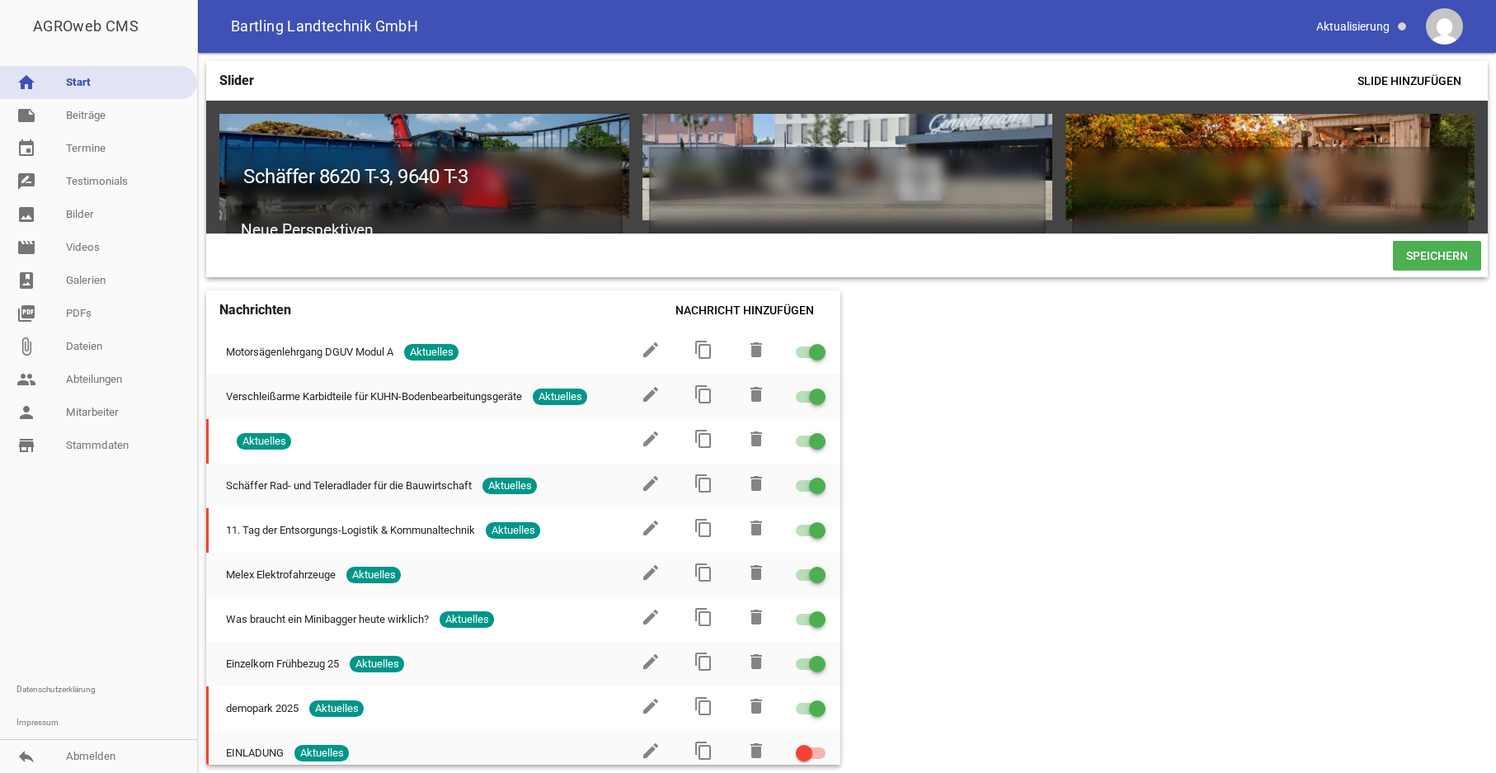
click at [1439, 271] on span "Speichern" at bounding box center [1437, 256] width 88 height 30
